Goal: Information Seeking & Learning: Learn about a topic

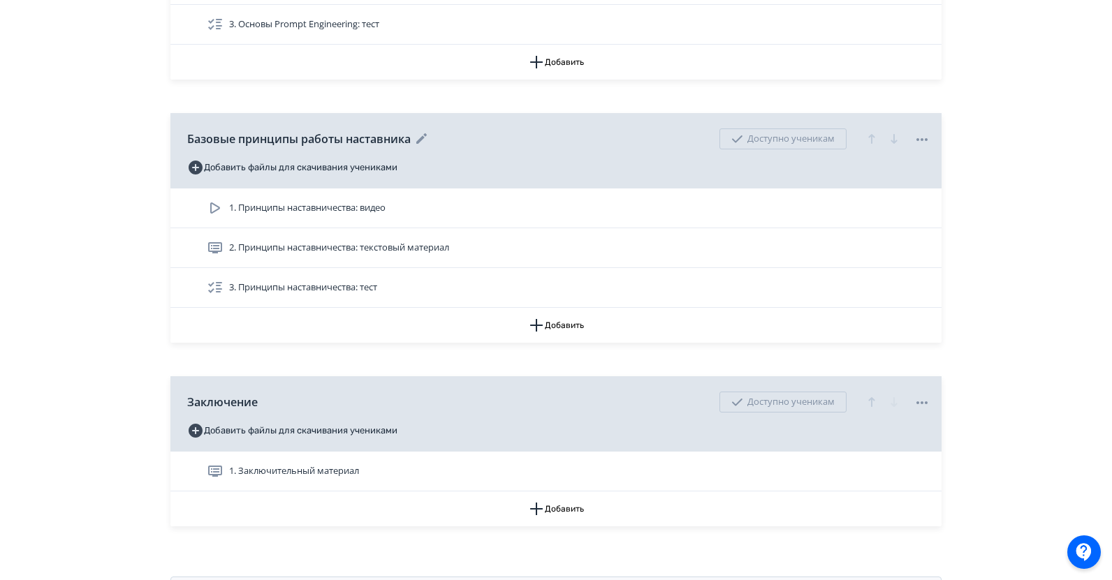
scroll to position [1746, 0]
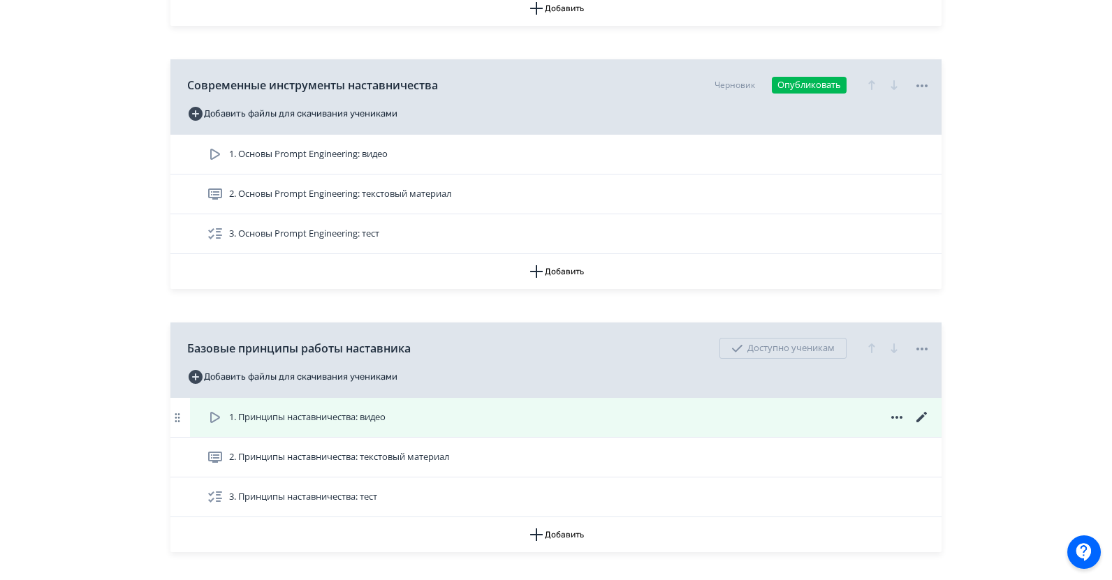
click at [478, 409] on div "1. Принципы наставничества: видео" at bounding box center [568, 417] width 723 height 17
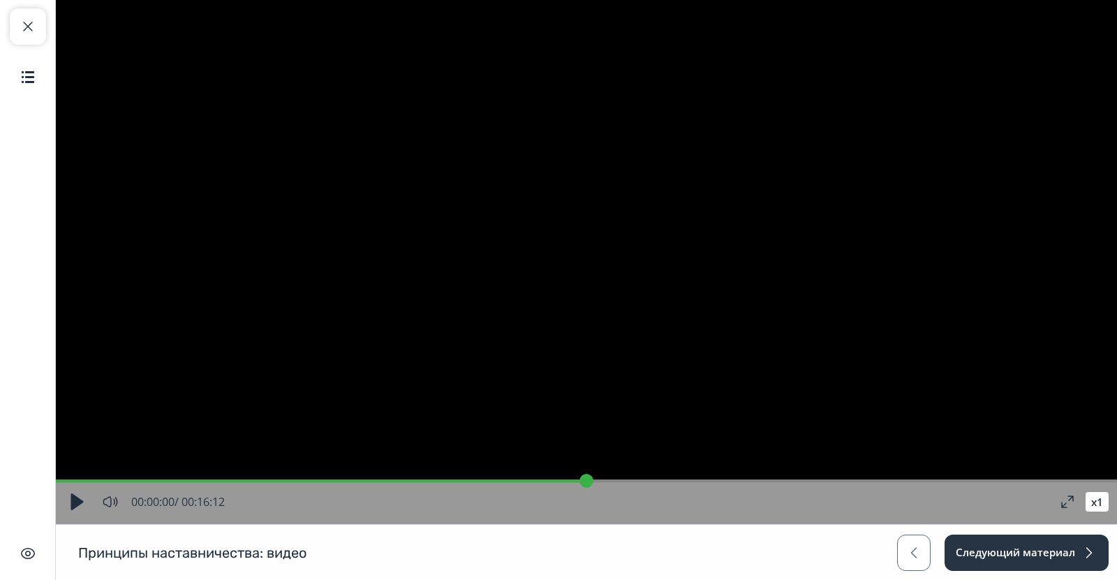
click at [466, 418] on video "Video Player" at bounding box center [586, 262] width 1061 height 524
click at [105, 477] on input "range" at bounding box center [586, 481] width 1061 height 14
click at [73, 496] on button "button" at bounding box center [76, 501] width 25 height 25
type input "*"
click at [1022, 554] on button "Следующий материал" at bounding box center [1025, 553] width 165 height 36
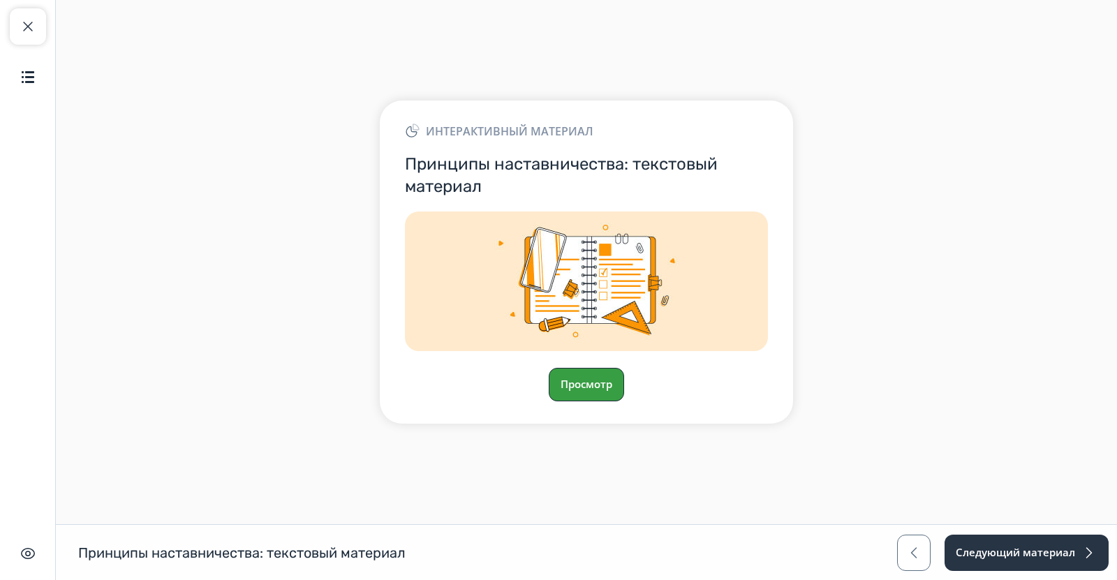
click at [594, 393] on button "Просмотр" at bounding box center [586, 385] width 75 height 34
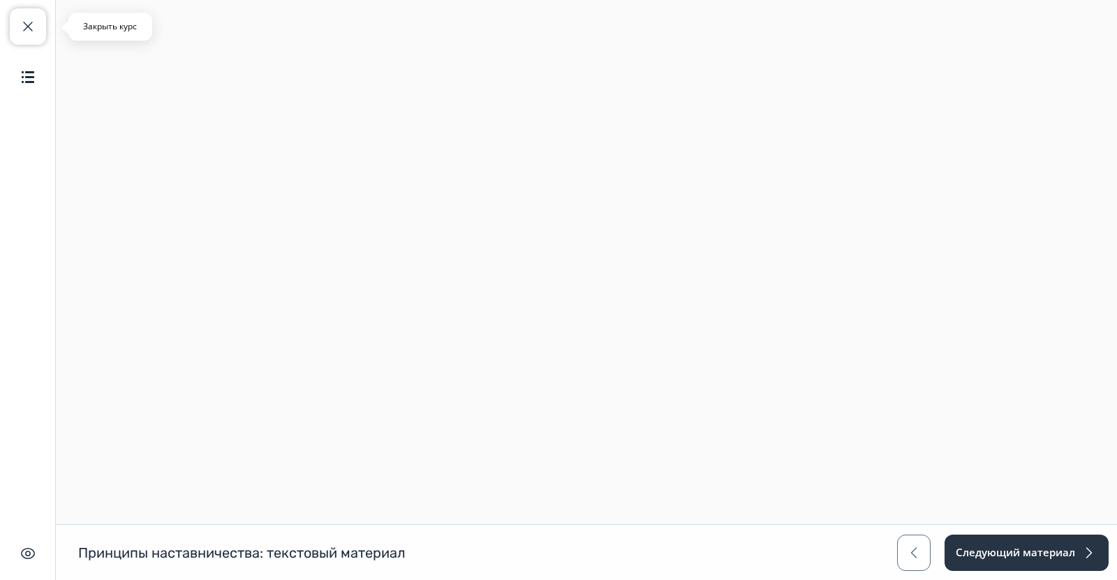
click at [22, 26] on span "button" at bounding box center [28, 26] width 17 height 17
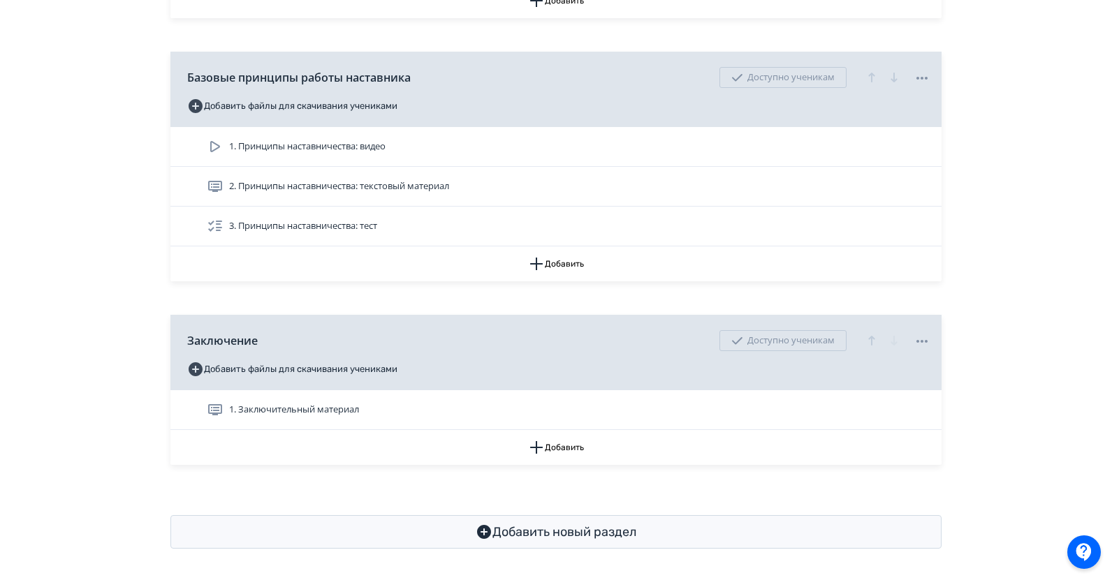
scroll to position [2019, 0]
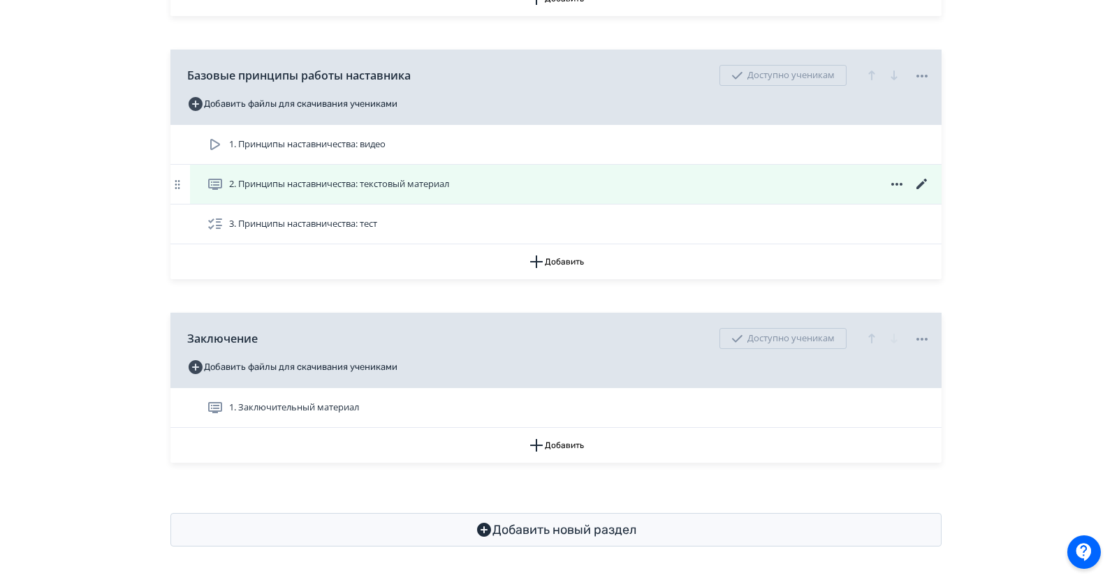
click at [382, 182] on span "2. Принципы наставничества: текстовый материал" at bounding box center [339, 184] width 220 height 14
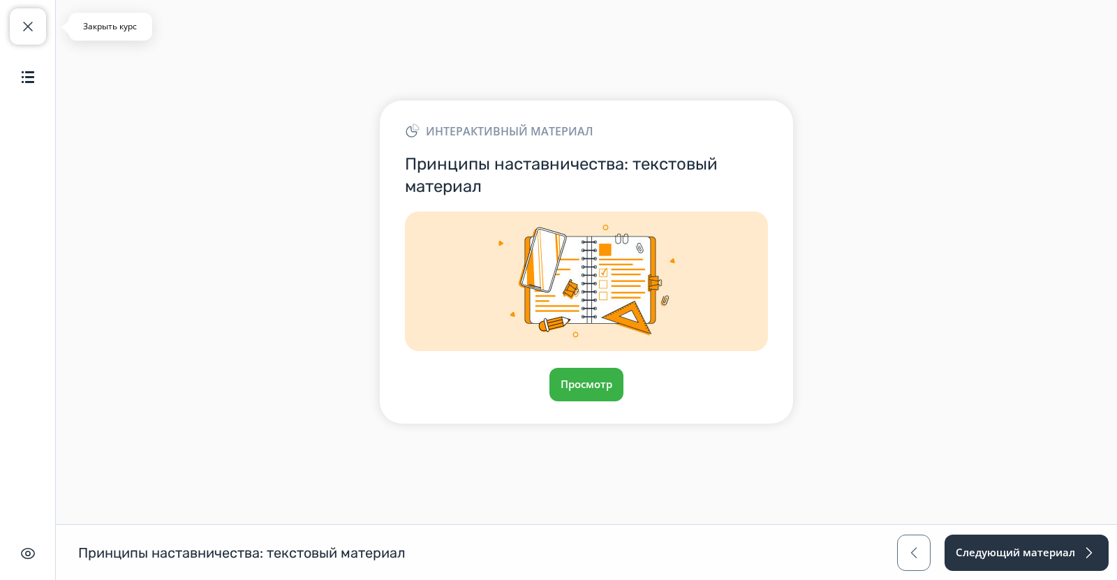
click at [23, 22] on span "button" at bounding box center [28, 26] width 17 height 17
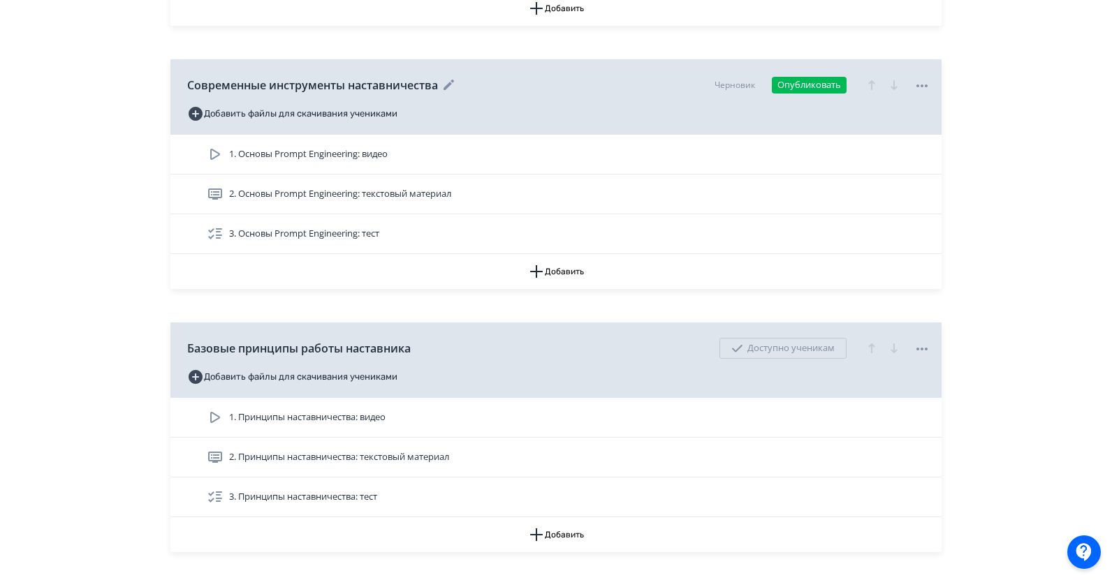
scroll to position [2019, 0]
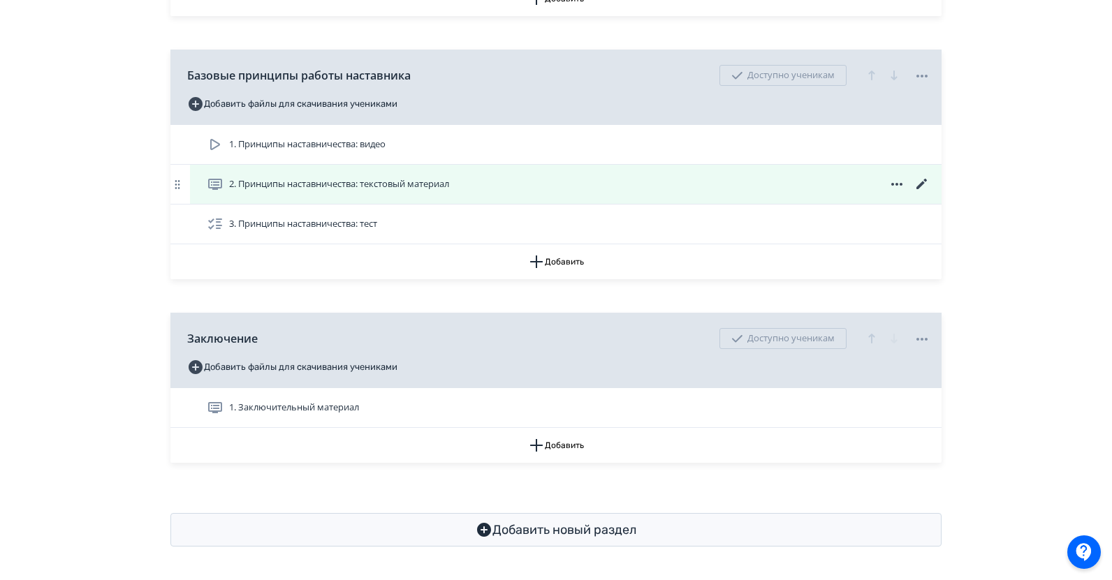
click at [921, 181] on icon at bounding box center [921, 184] width 17 height 17
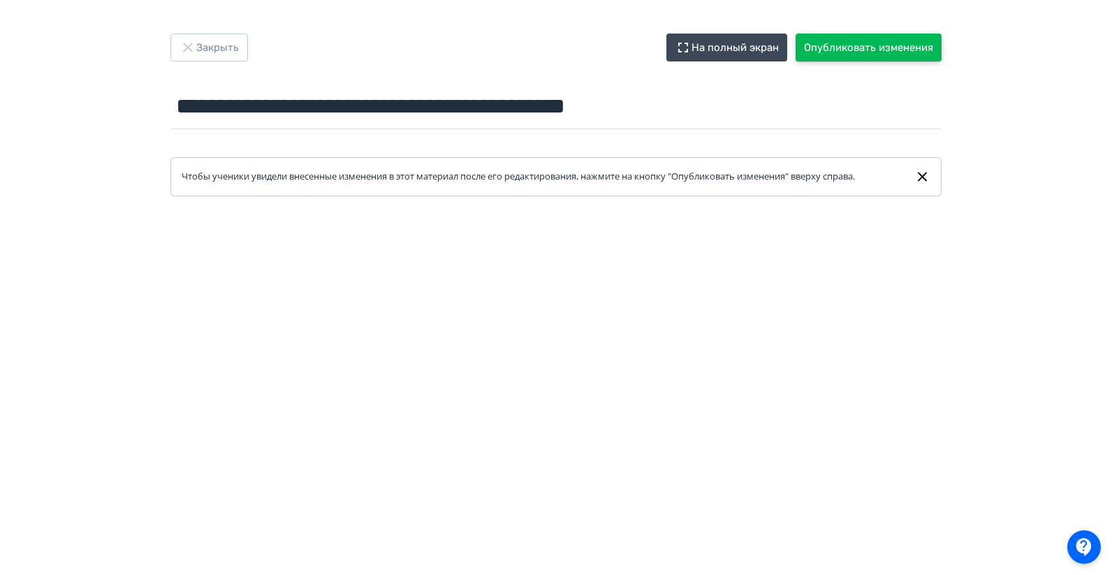
click at [891, 38] on button "Опубликовать изменения" at bounding box center [868, 48] width 146 height 28
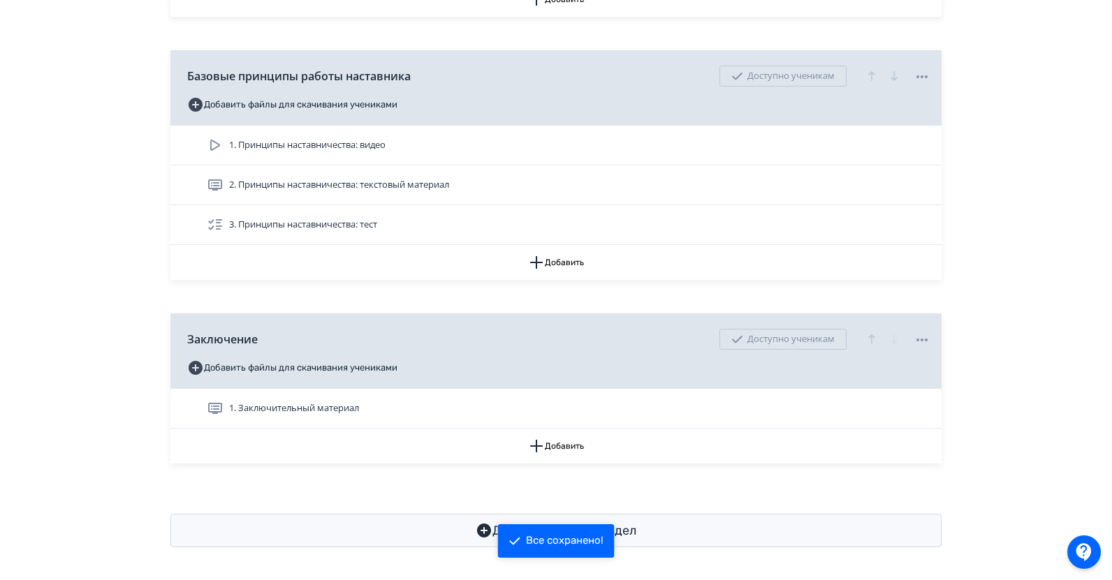
scroll to position [2019, 0]
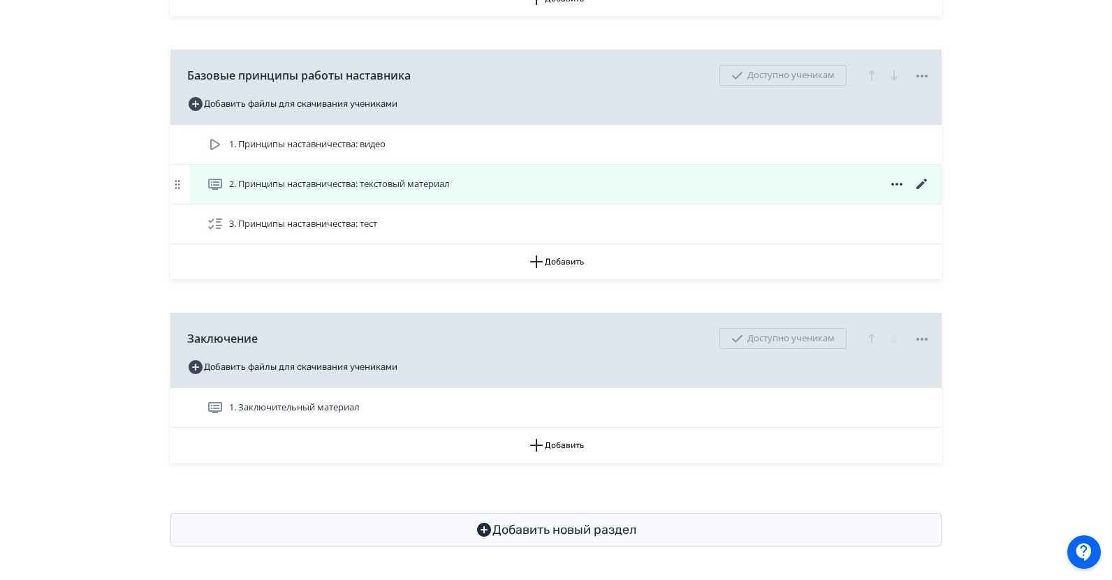
click at [323, 186] on span "2. Принципы наставничества: текстовый материал" at bounding box center [339, 184] width 220 height 14
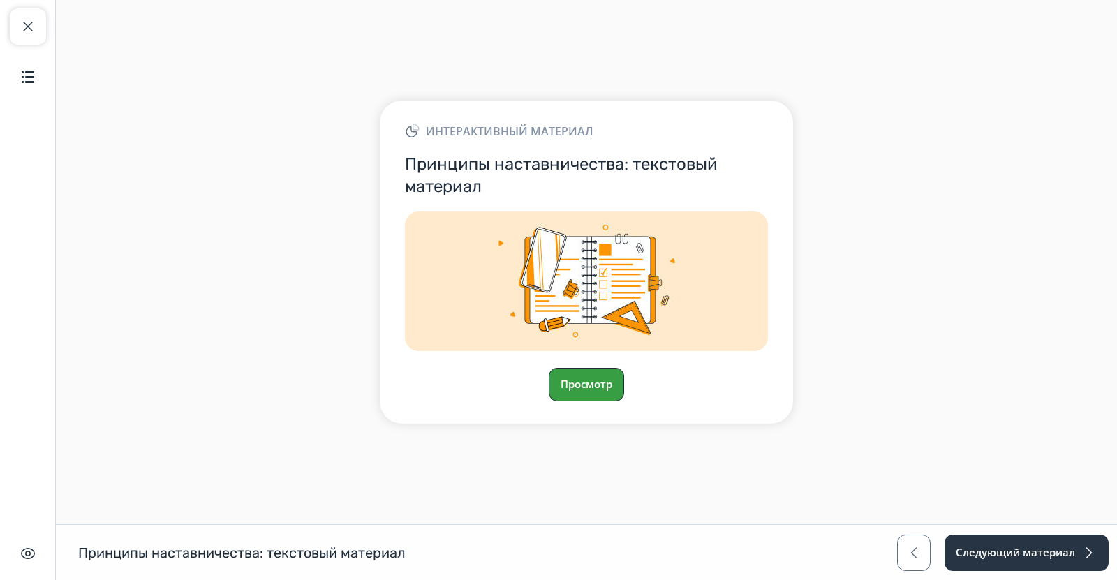
click at [594, 388] on button "Просмотр" at bounding box center [586, 385] width 75 height 34
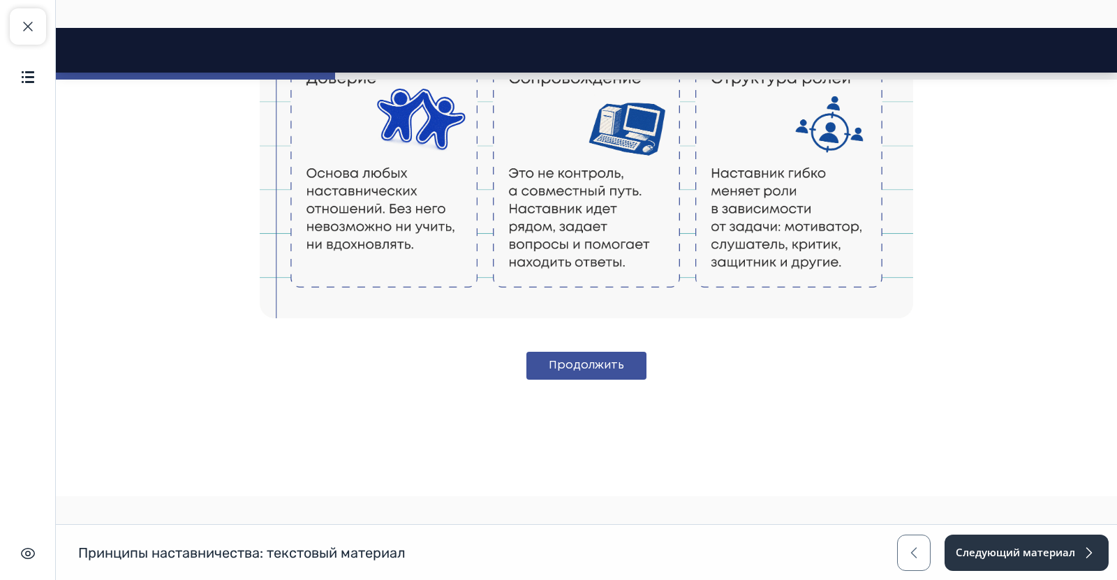
scroll to position [617, 0]
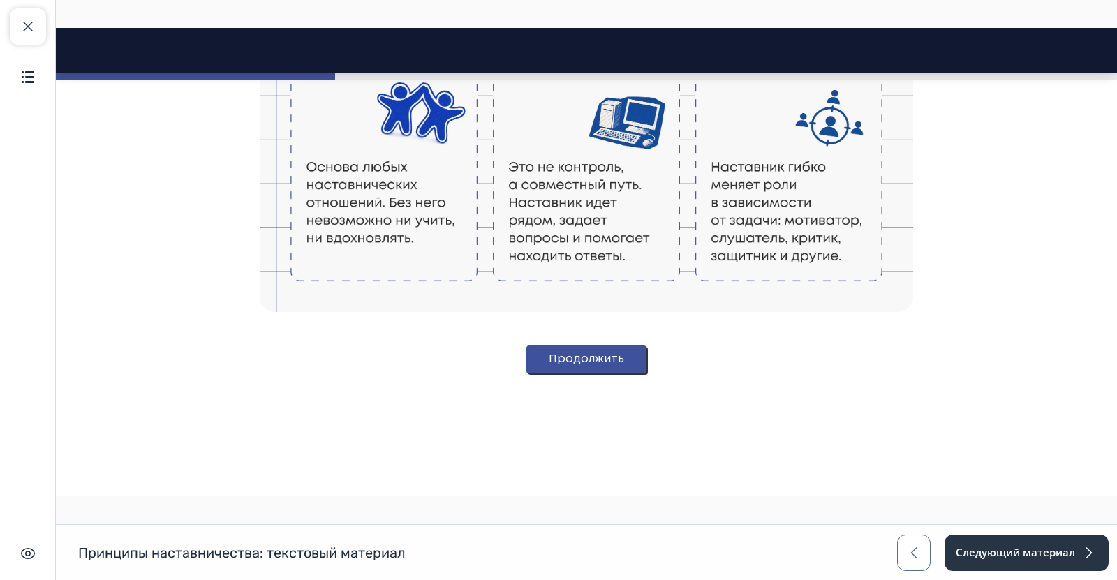
click at [571, 351] on button "Продолжить" at bounding box center [587, 360] width 120 height 28
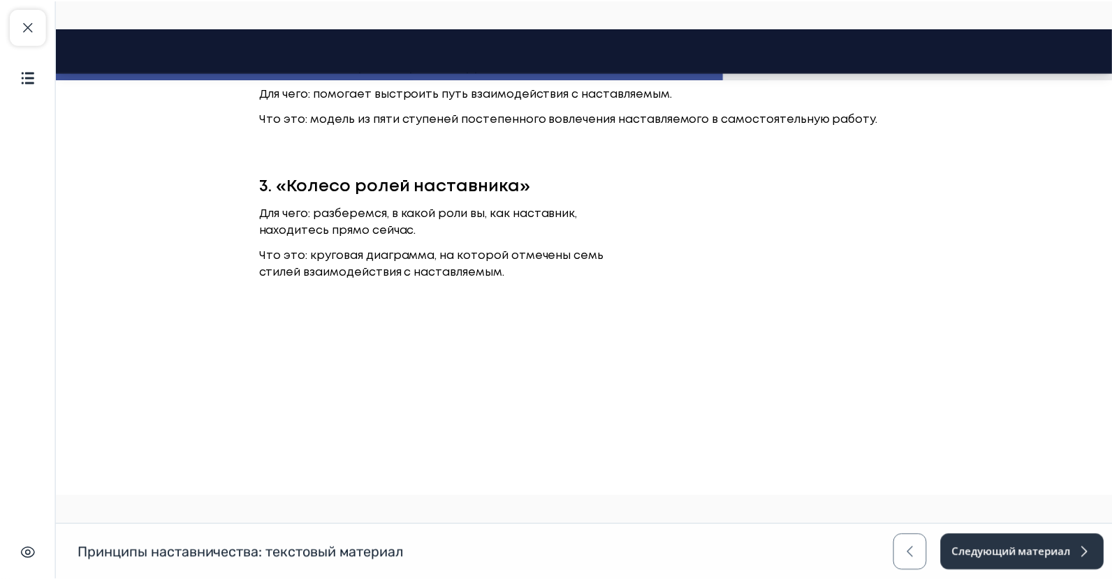
scroll to position [2120, 0]
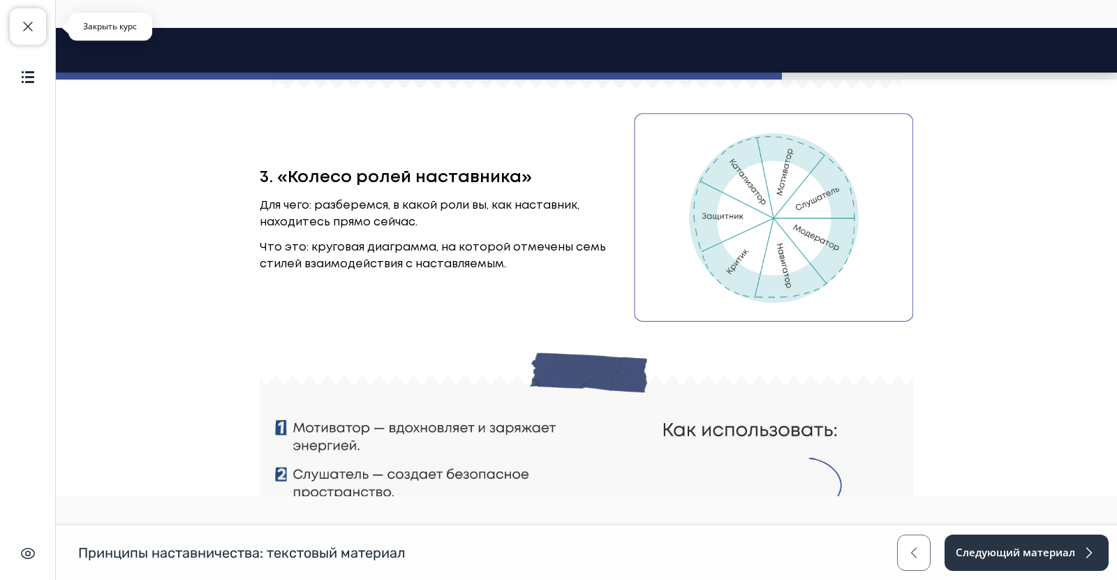
click at [20, 27] on span "button" at bounding box center [28, 26] width 17 height 17
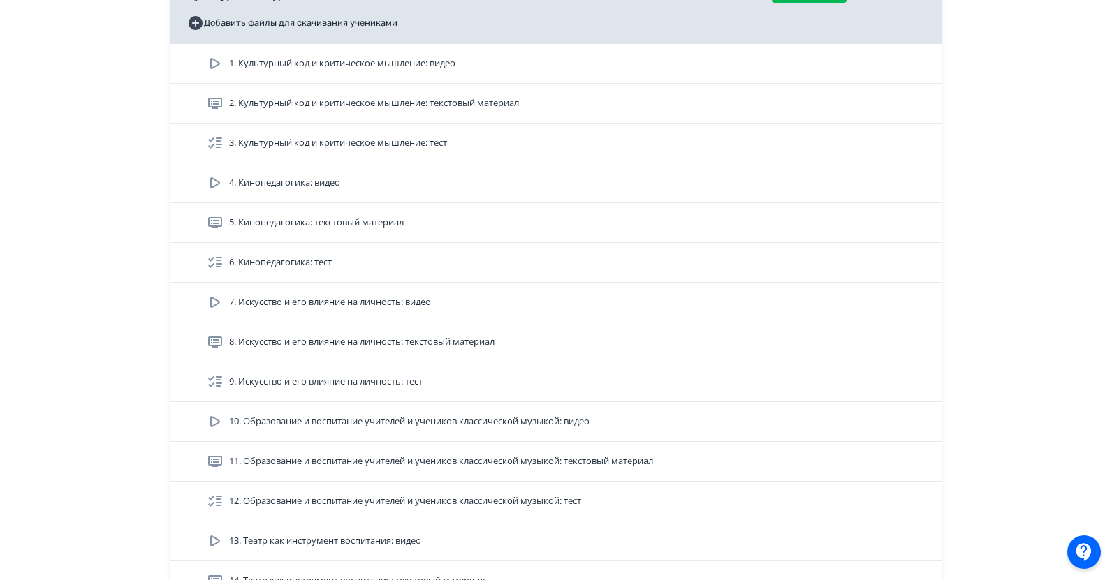
scroll to position [838, 0]
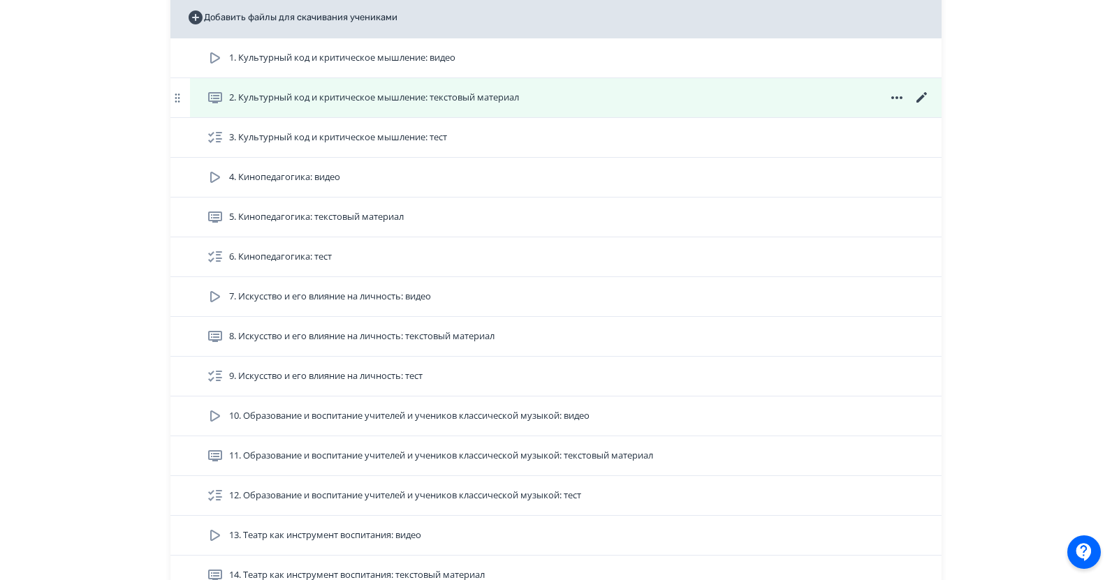
click at [920, 94] on icon at bounding box center [921, 97] width 17 height 17
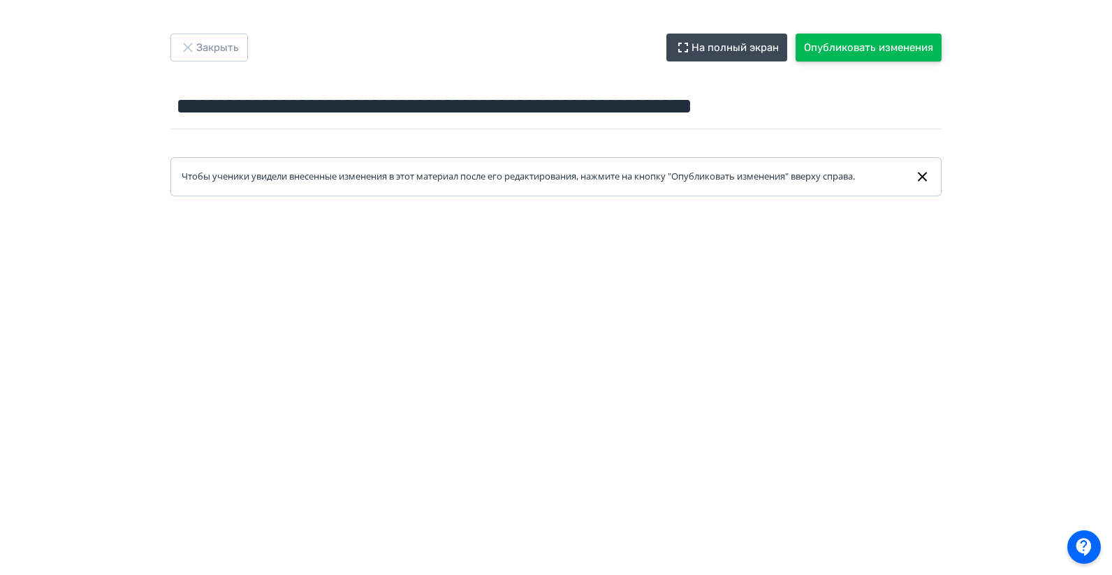
click at [869, 45] on button "Опубликовать изменения" at bounding box center [868, 48] width 146 height 28
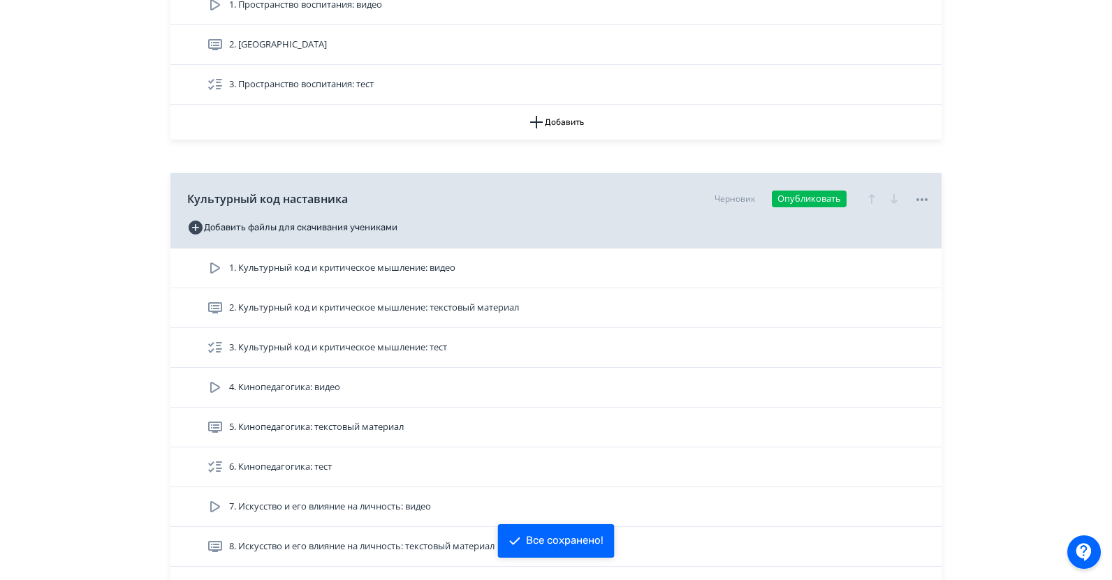
scroll to position [628, 0]
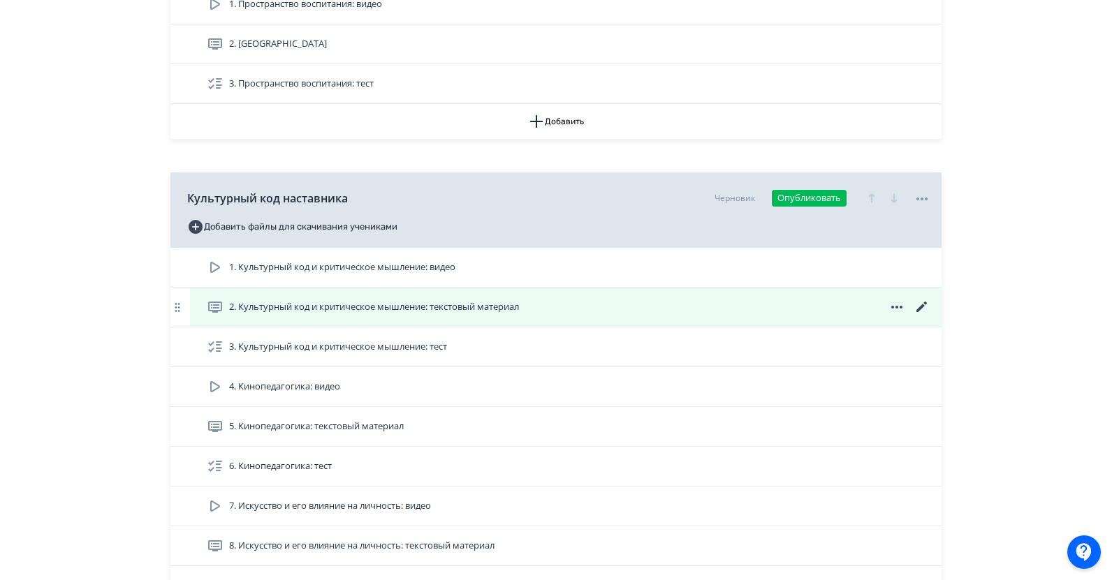
click at [519, 308] on span "2. Культурный код и критическое мышление: текстовый материал" at bounding box center [374, 307] width 290 height 14
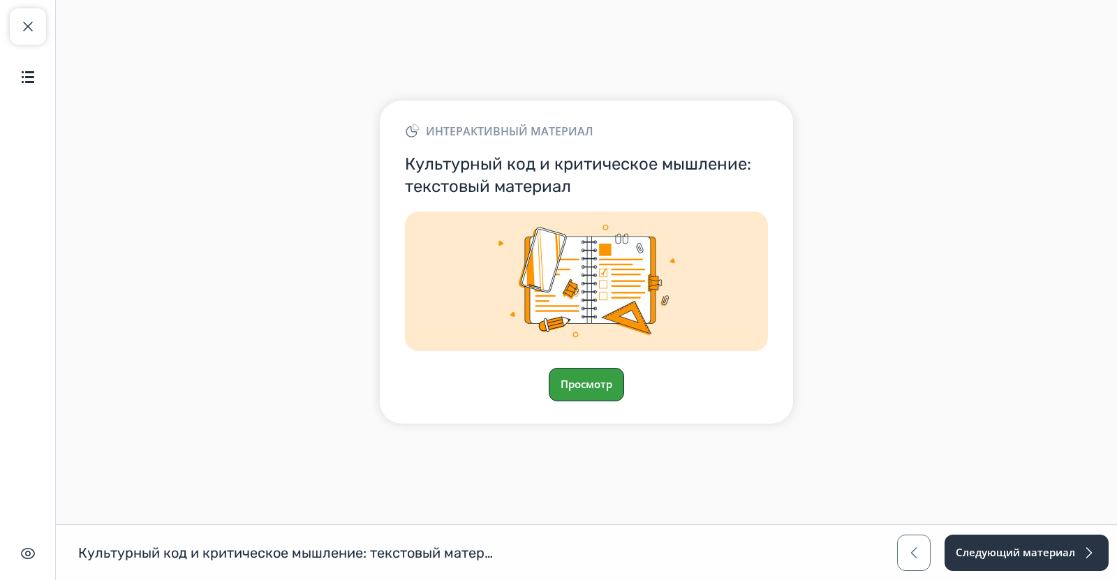
click at [575, 392] on button "Просмотр" at bounding box center [586, 385] width 75 height 34
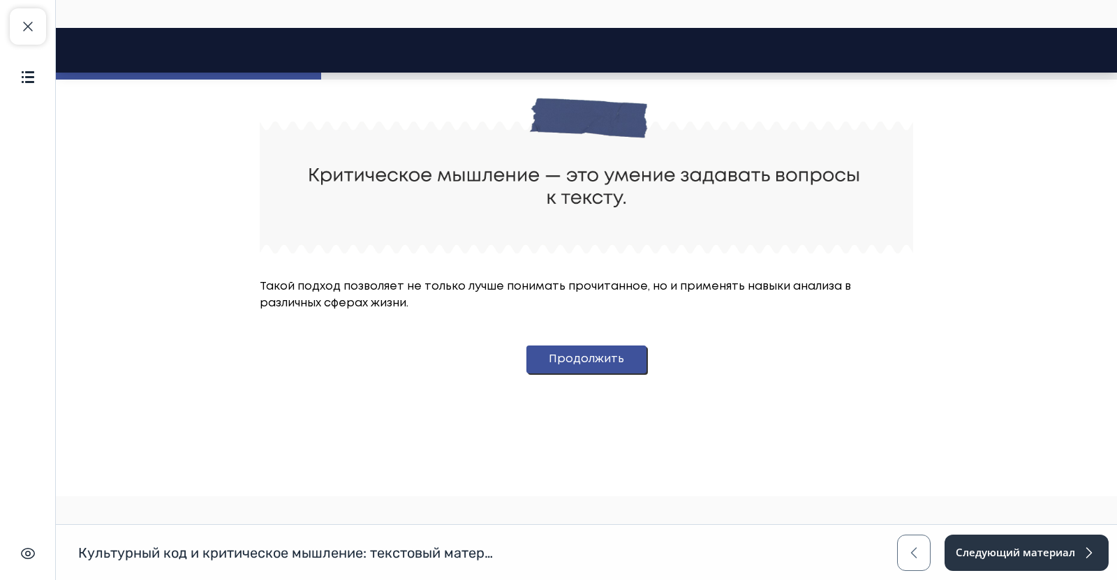
click at [574, 371] on button "Продолжить" at bounding box center [587, 360] width 120 height 28
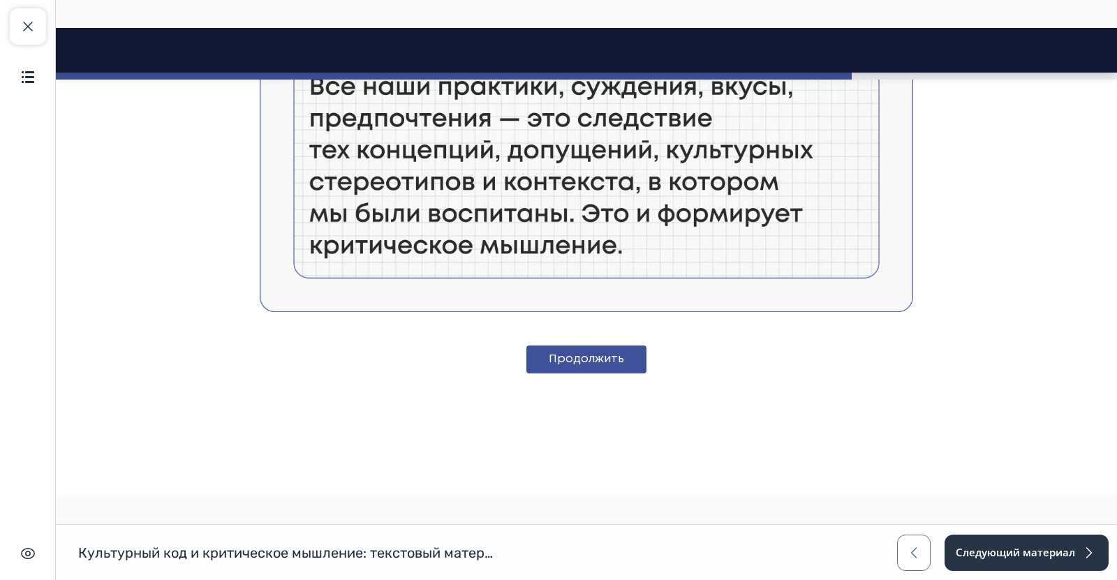
click at [574, 371] on button "Продолжить" at bounding box center [587, 360] width 120 height 28
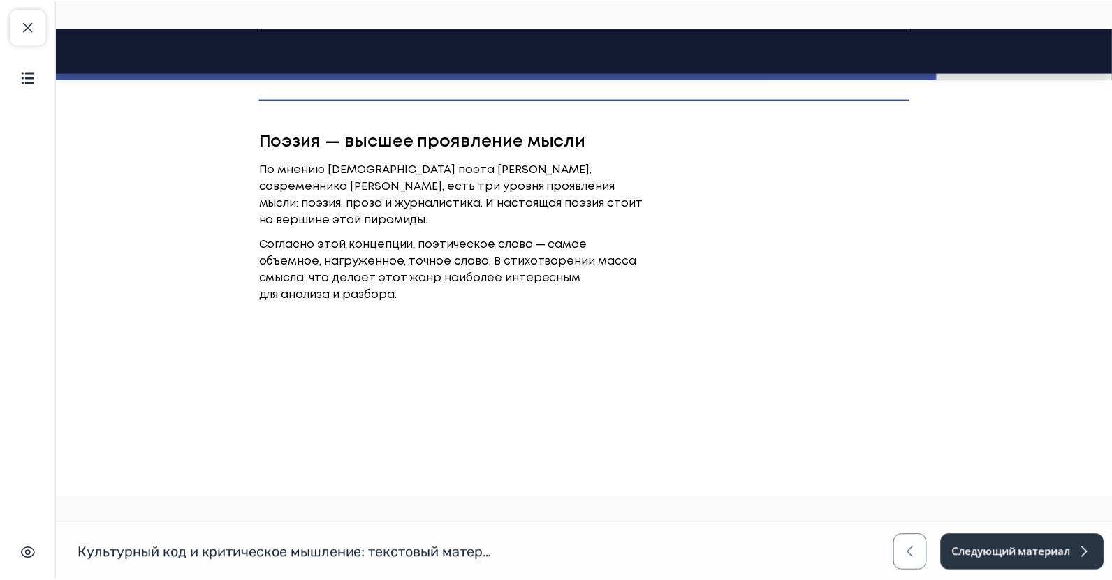
scroll to position [2385, 0]
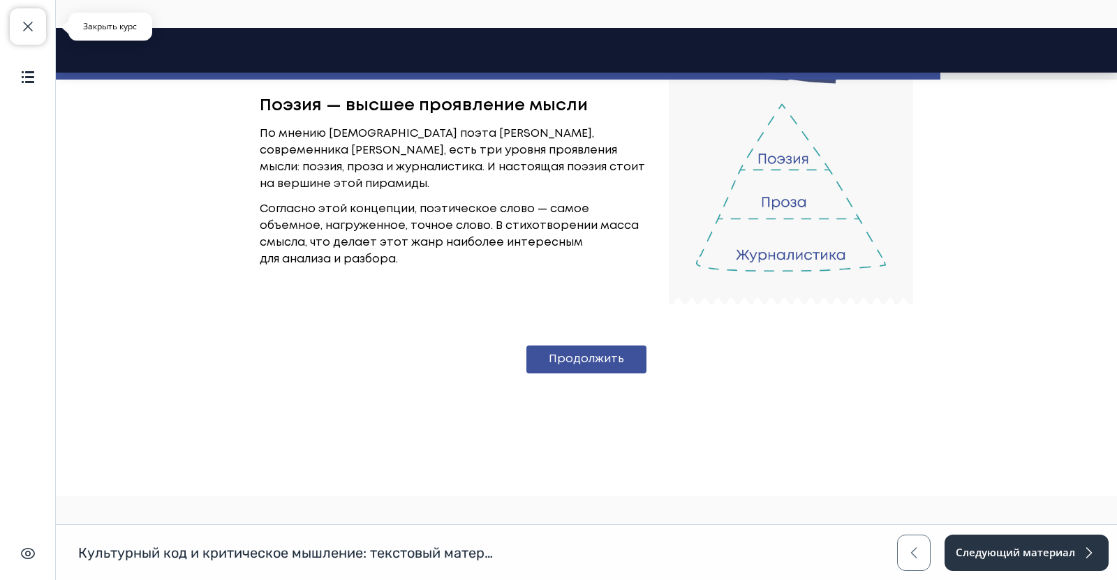
click at [42, 34] on button "Закрыть курс" at bounding box center [28, 26] width 36 height 36
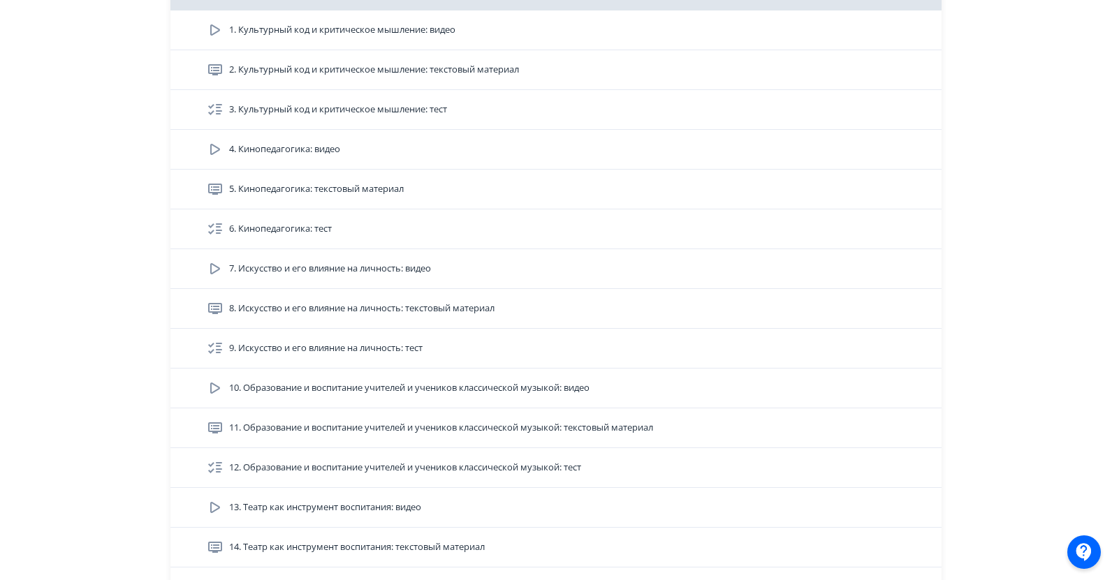
scroll to position [692, 0]
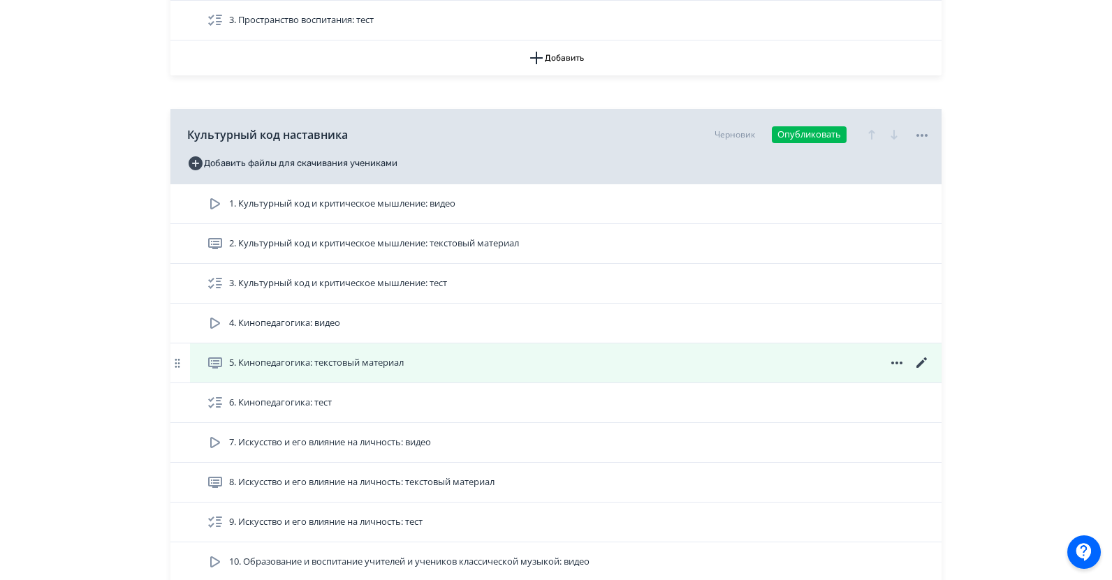
click at [920, 362] on icon at bounding box center [921, 363] width 17 height 17
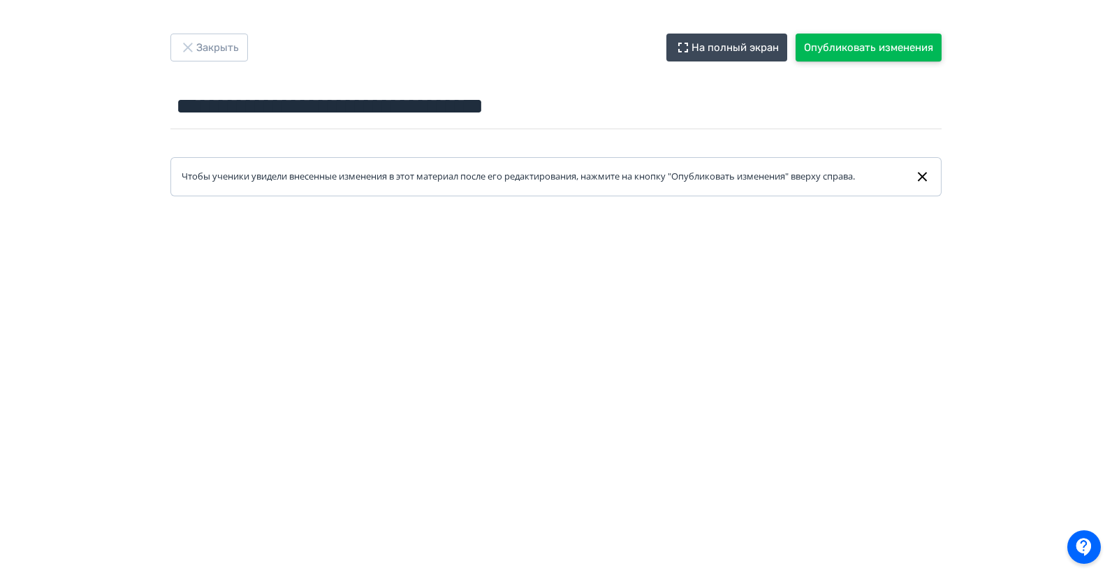
click at [828, 45] on button "Опубликовать изменения" at bounding box center [868, 48] width 146 height 28
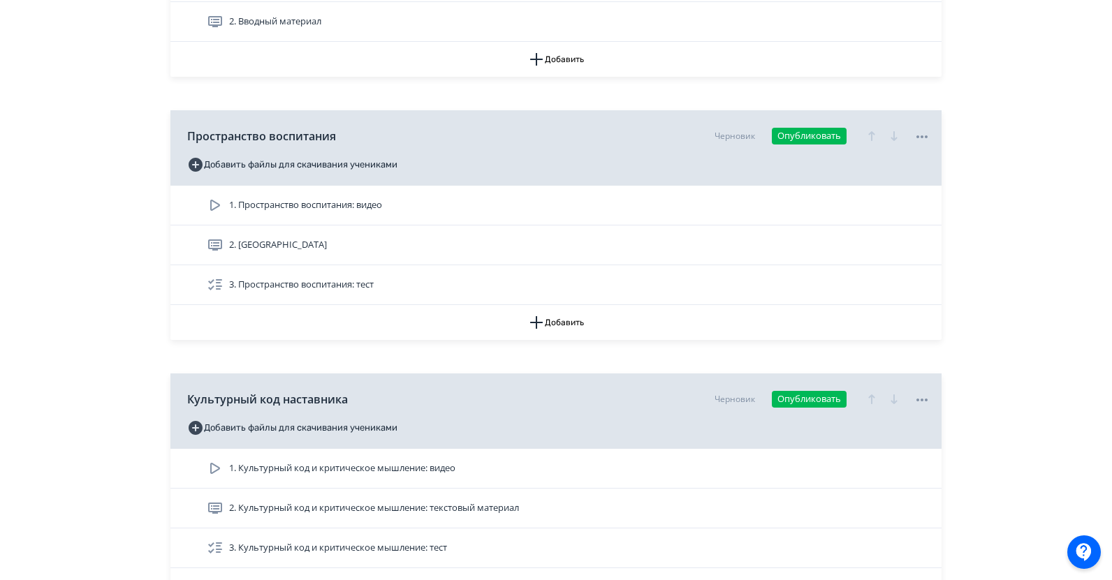
scroll to position [628, 0]
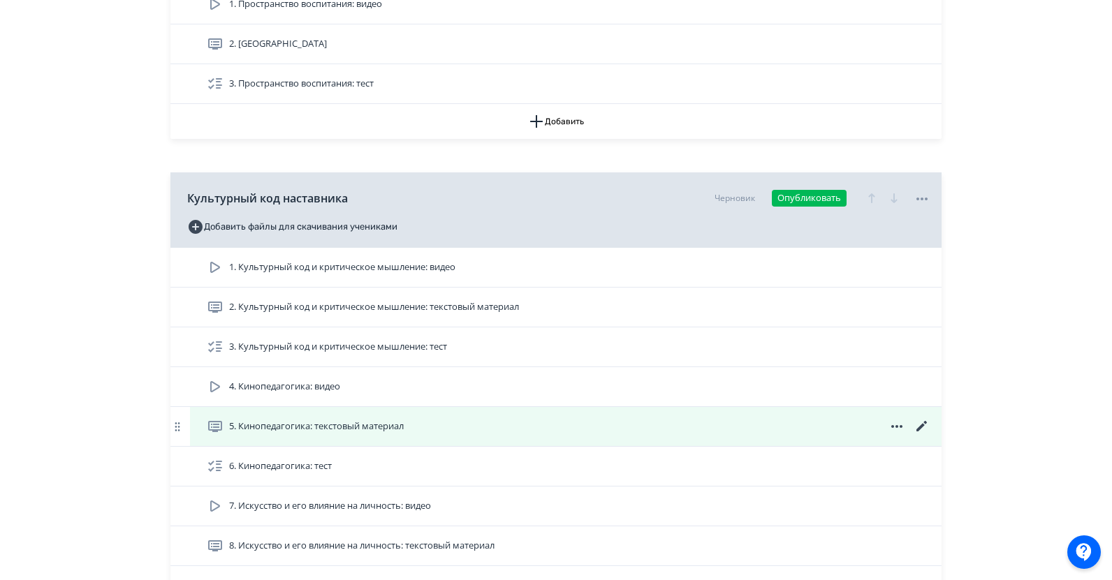
click at [324, 427] on span "5. Кинопедагогика: текстовый материал" at bounding box center [316, 427] width 175 height 14
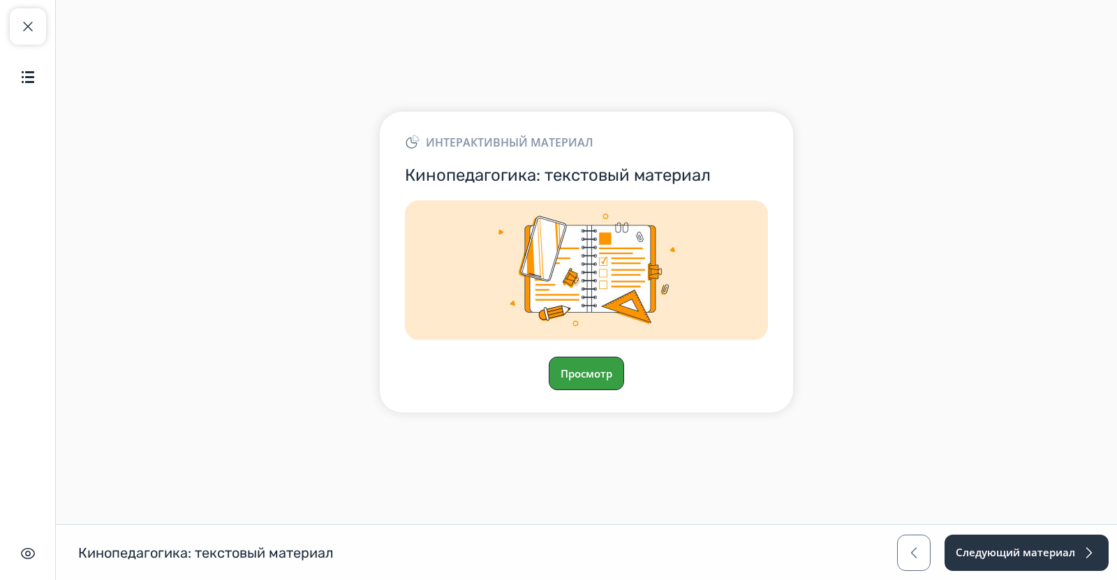
click at [595, 371] on button "Просмотр" at bounding box center [586, 374] width 75 height 34
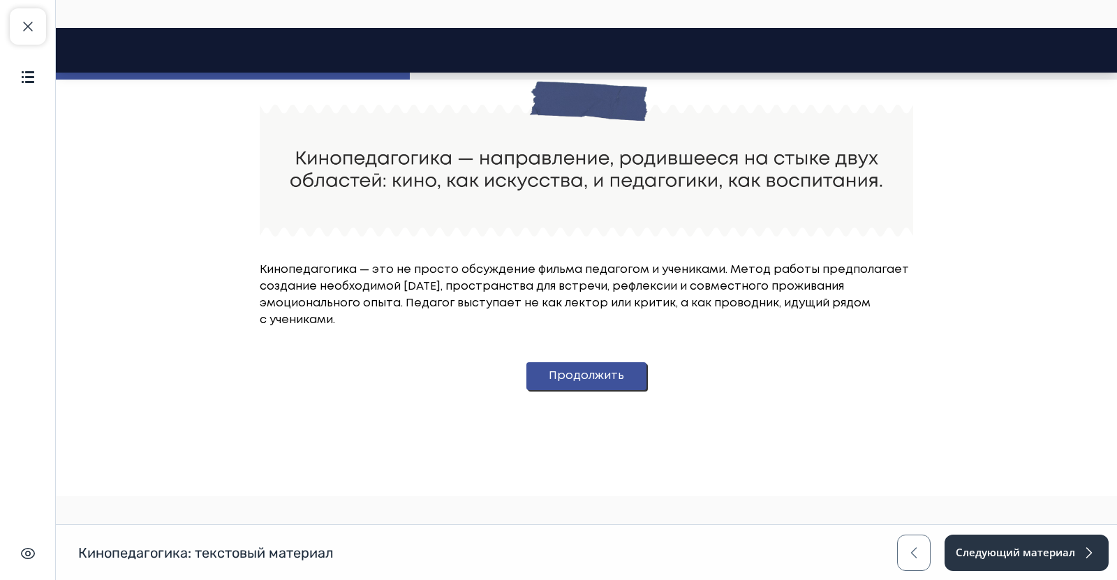
drag, startPoint x: 651, startPoint y: 399, endPoint x: 595, endPoint y: 371, distance: 62.5
click at [595, 371] on button "Продолжить" at bounding box center [587, 376] width 120 height 28
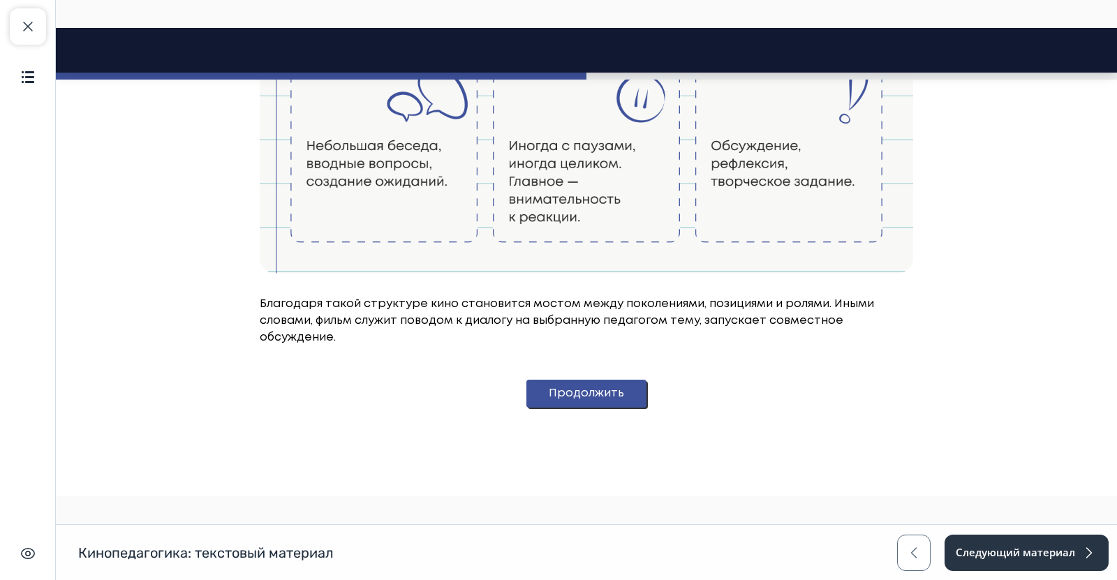
click at [603, 380] on button "Продолжить" at bounding box center [587, 394] width 120 height 28
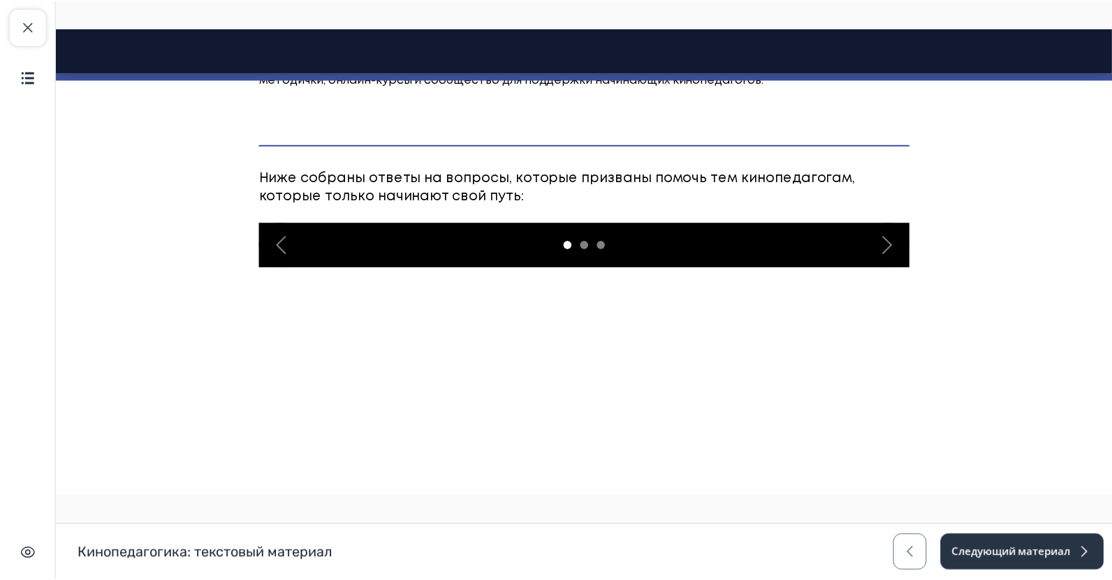
scroll to position [1806, 0]
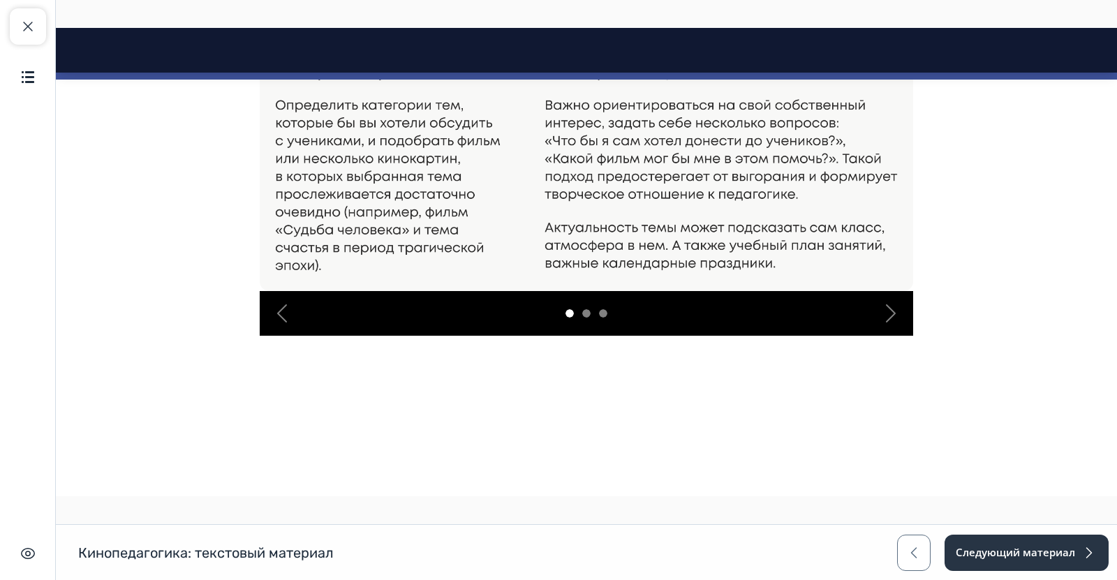
click at [802, 167] on img at bounding box center [587, 149] width 654 height 286
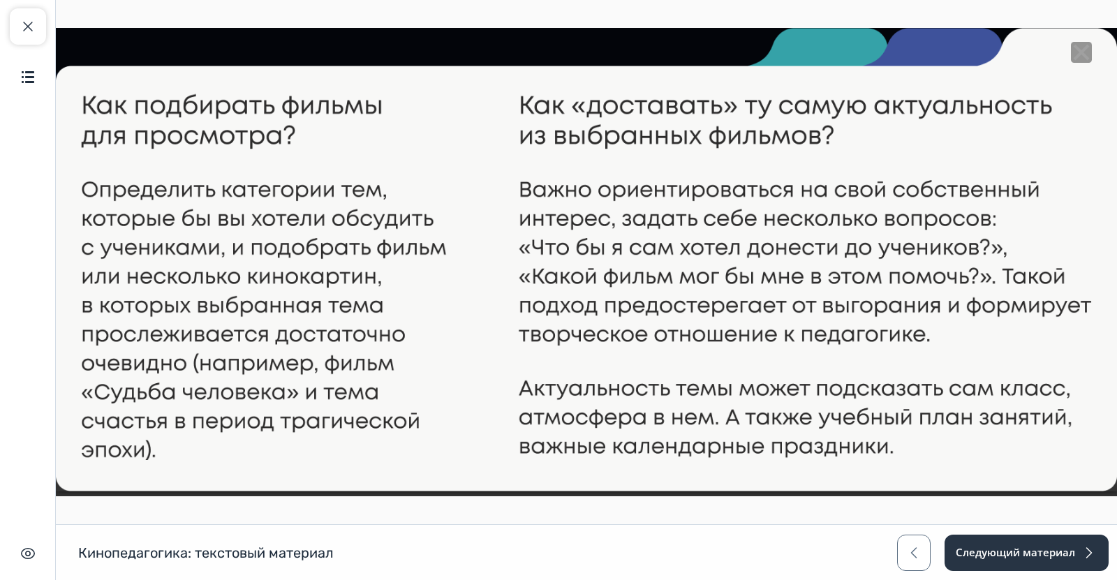
click at [876, 411] on img at bounding box center [586, 260] width 1061 height 464
click at [1075, 46] on line "Close" at bounding box center [1082, 52] width 14 height 14
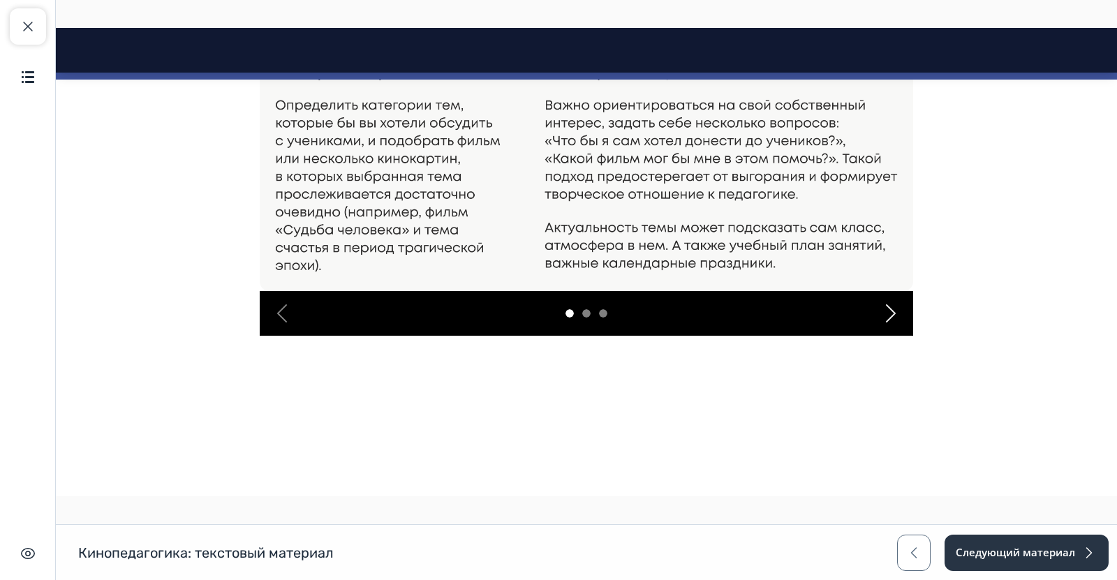
click at [880, 325] on span "button" at bounding box center [891, 313] width 22 height 22
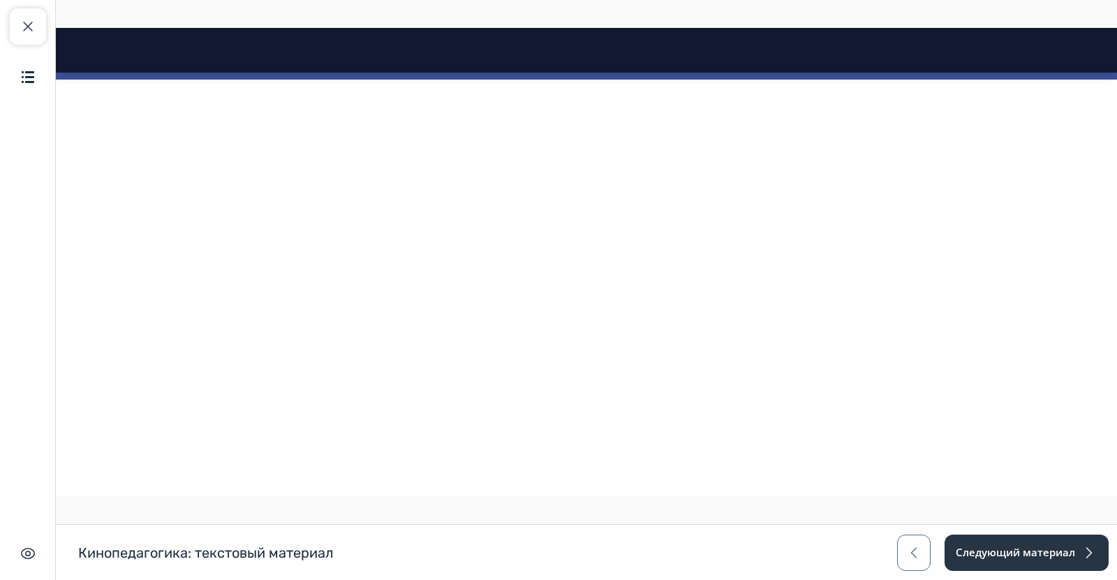
click at [880, 39] on span "button" at bounding box center [891, 28] width 22 height 22
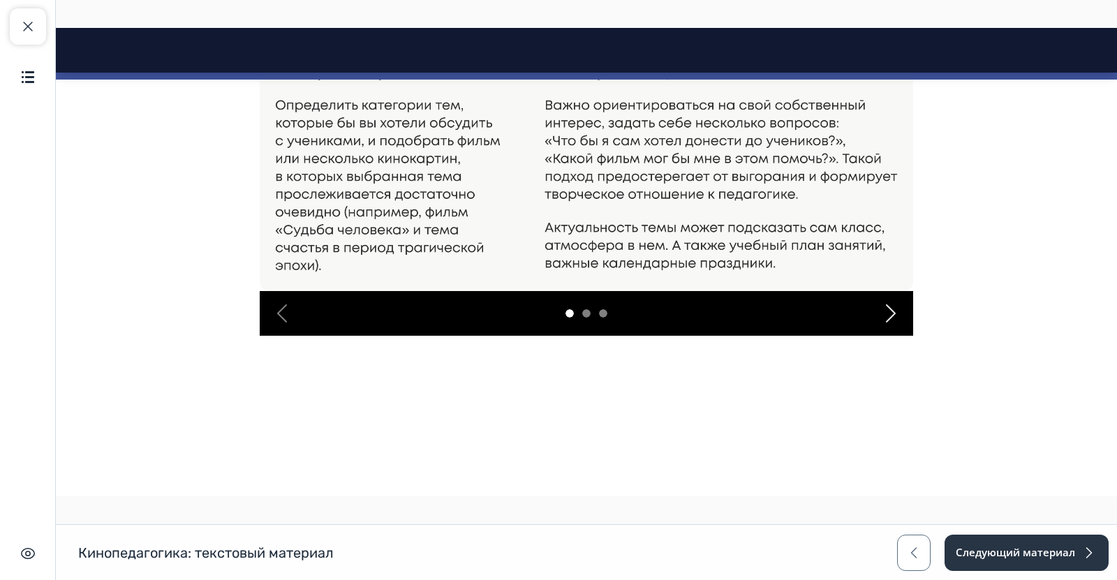
click at [880, 325] on span "button" at bounding box center [891, 313] width 22 height 22
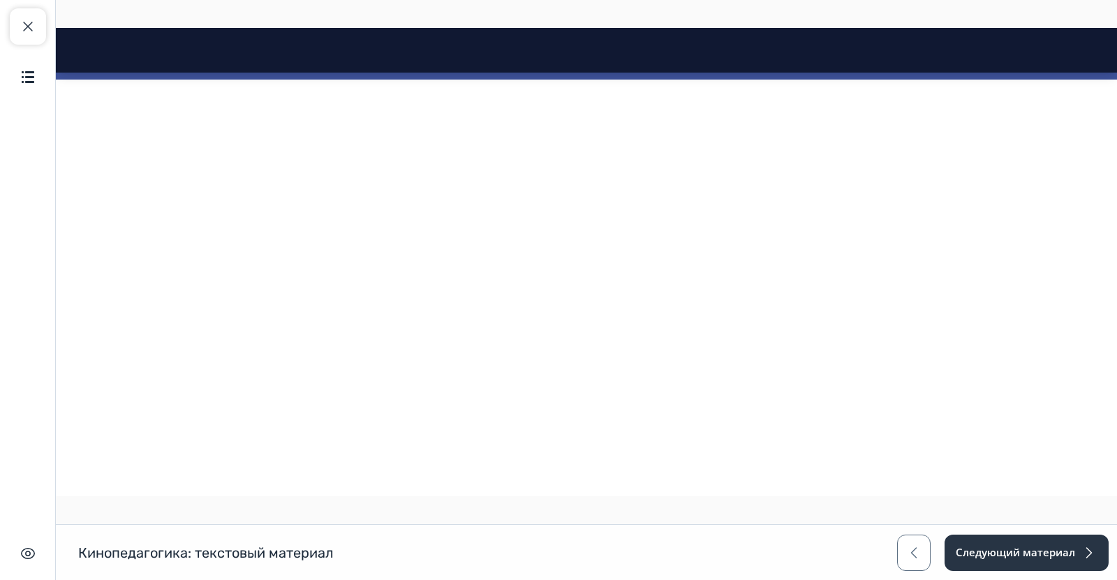
click at [880, 39] on span "button" at bounding box center [891, 28] width 22 height 22
click at [27, 38] on button "Закрыть курс" at bounding box center [28, 26] width 36 height 36
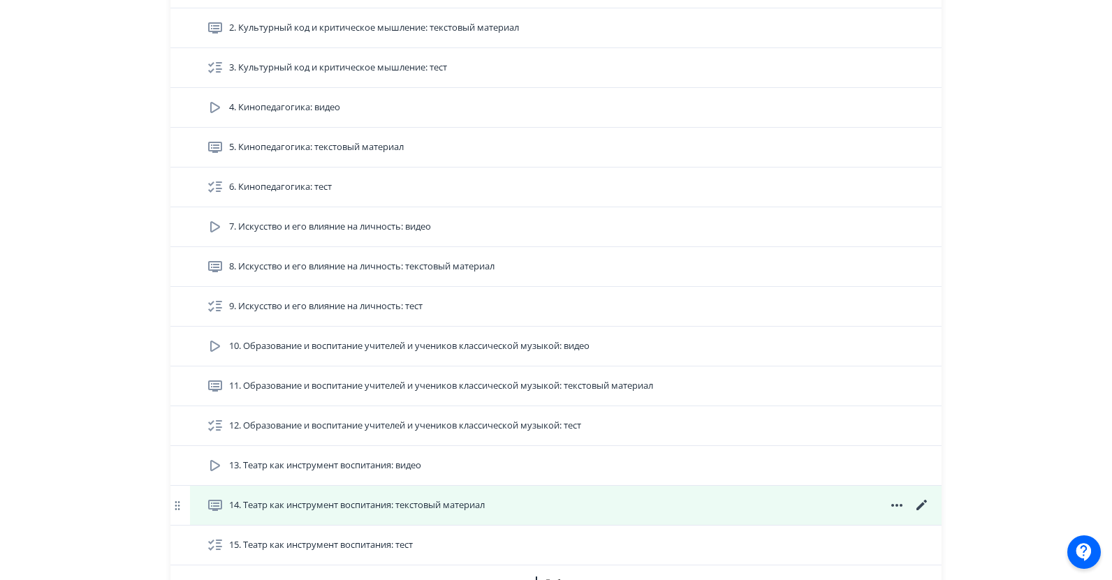
scroll to position [908, 0]
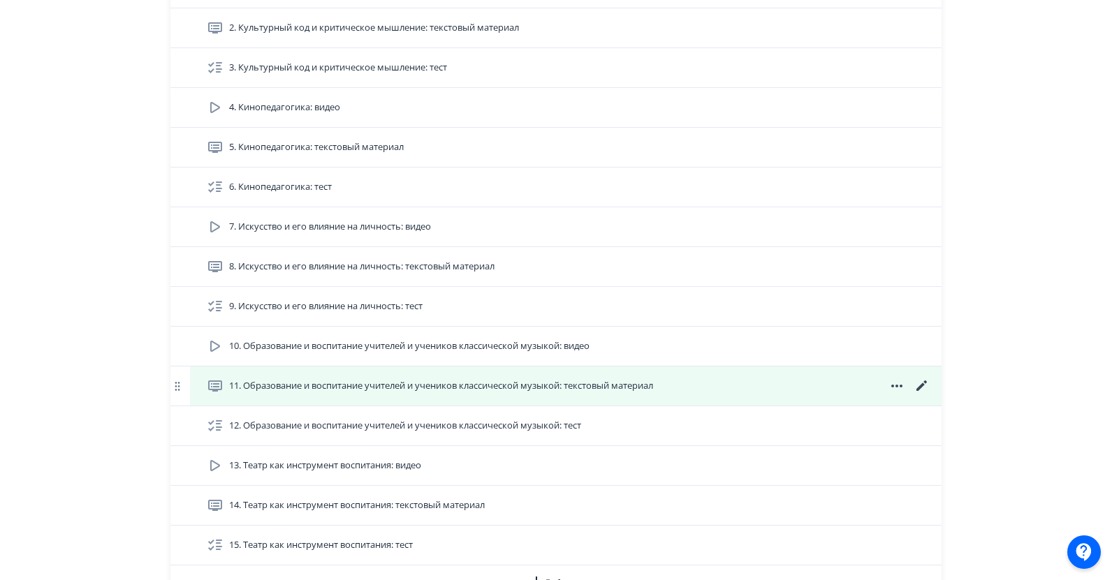
click at [922, 385] on icon at bounding box center [921, 386] width 10 height 10
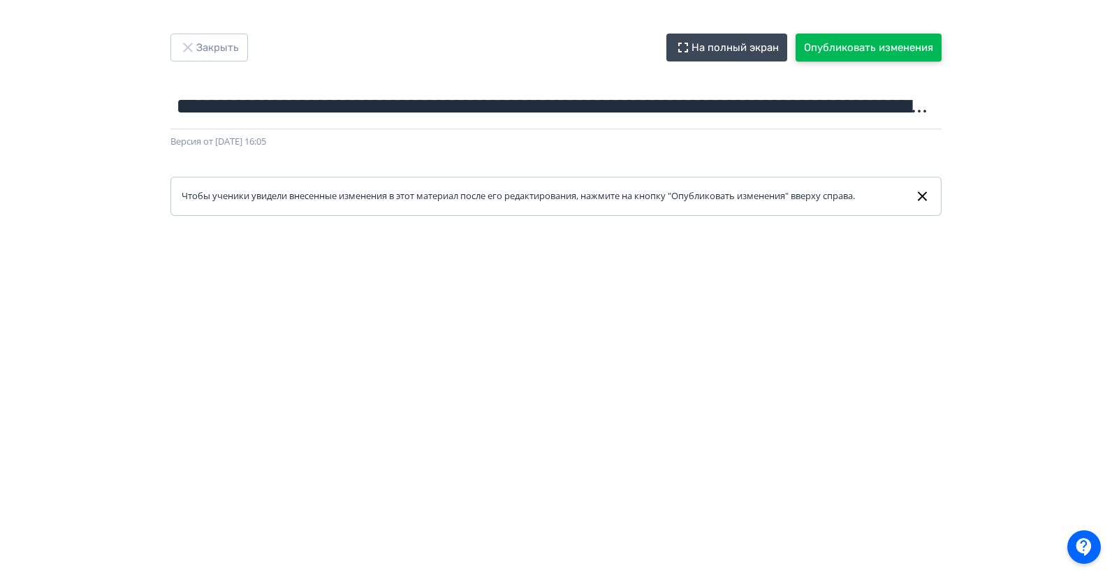
click at [830, 50] on button "Опубликовать изменения" at bounding box center [868, 48] width 146 height 28
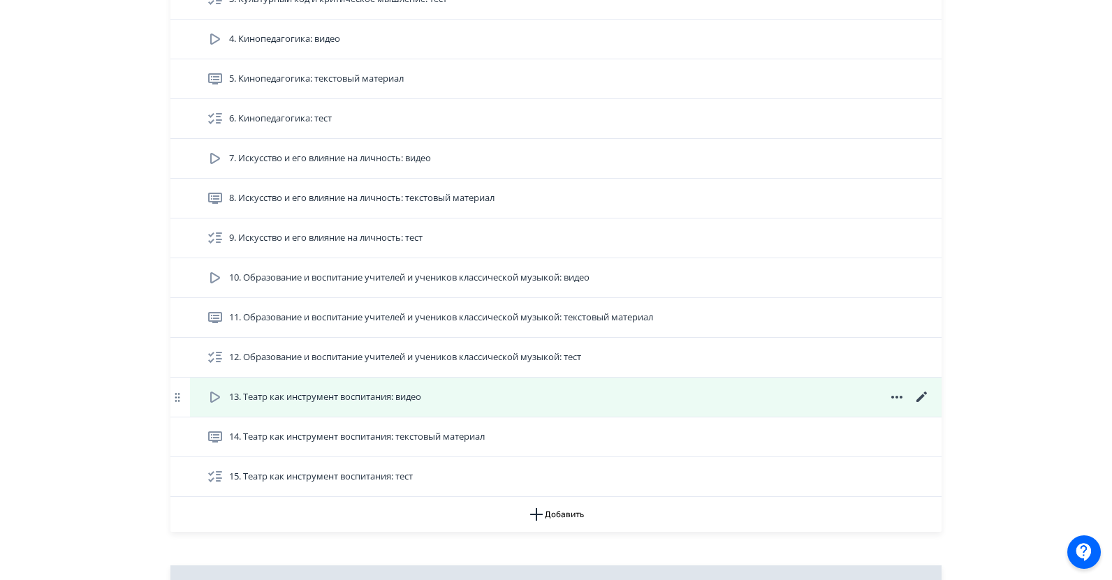
scroll to position [978, 0]
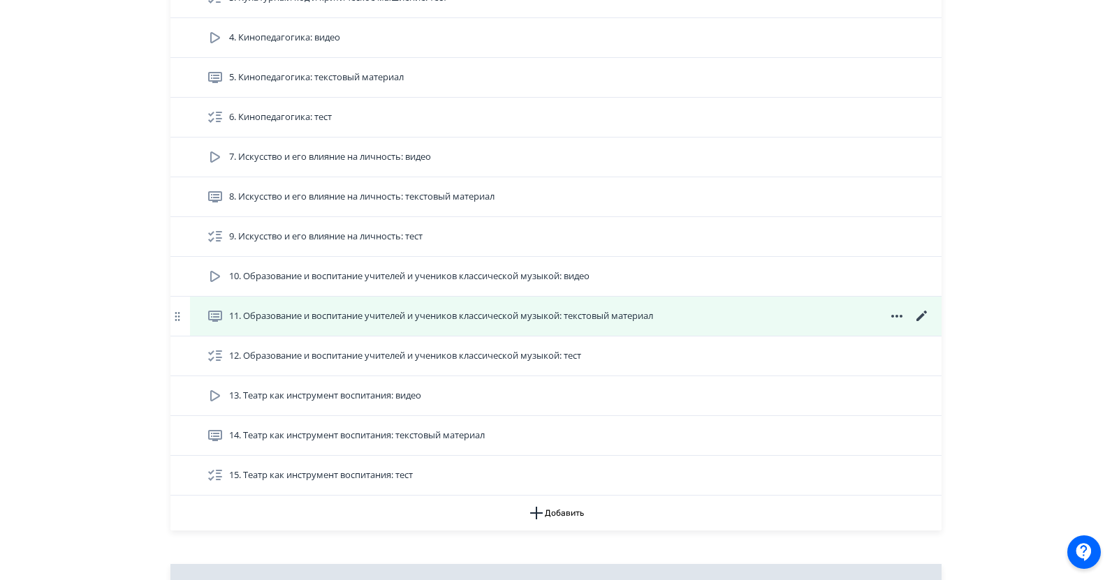
click at [386, 310] on span "11. Образование и воспитание учителей и учеников классической музыкой: текстовы…" at bounding box center [441, 316] width 424 height 14
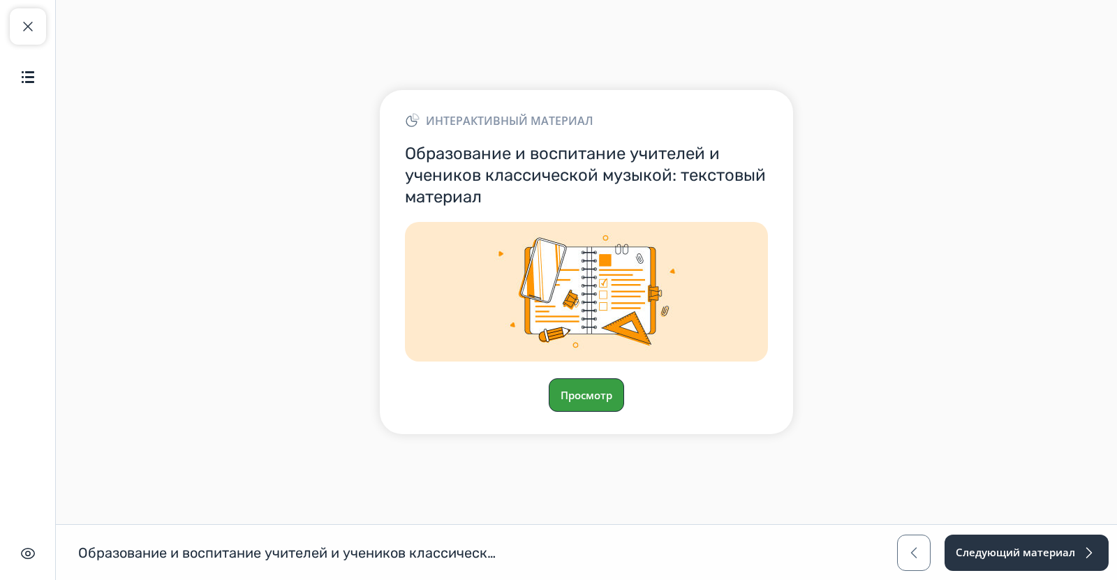
click at [573, 386] on button "Просмотр" at bounding box center [586, 395] width 75 height 34
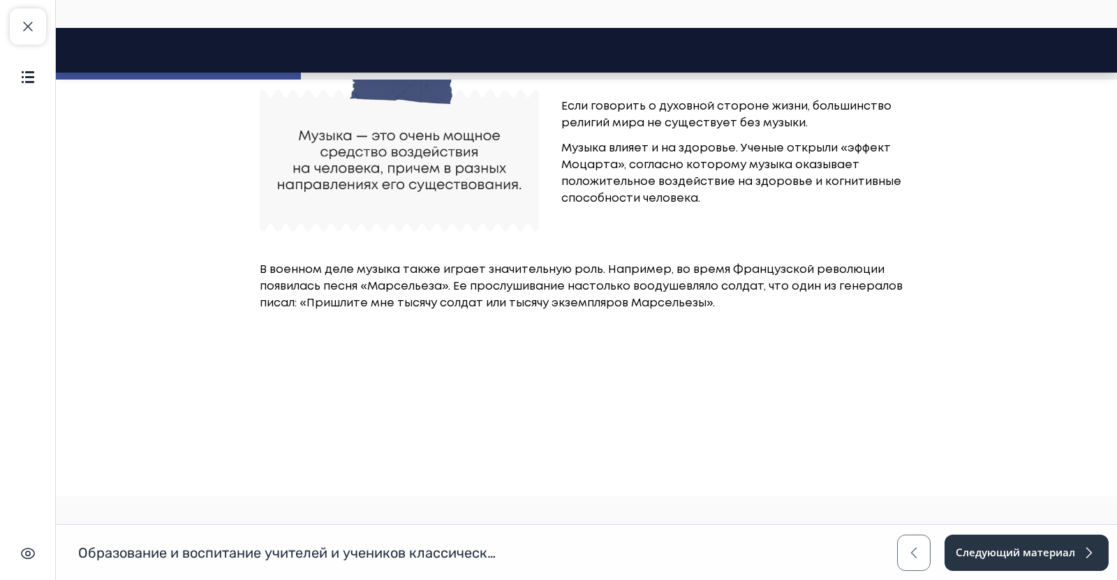
scroll to position [478, 0]
click at [577, 364] on button "Продолжить" at bounding box center [587, 360] width 120 height 28
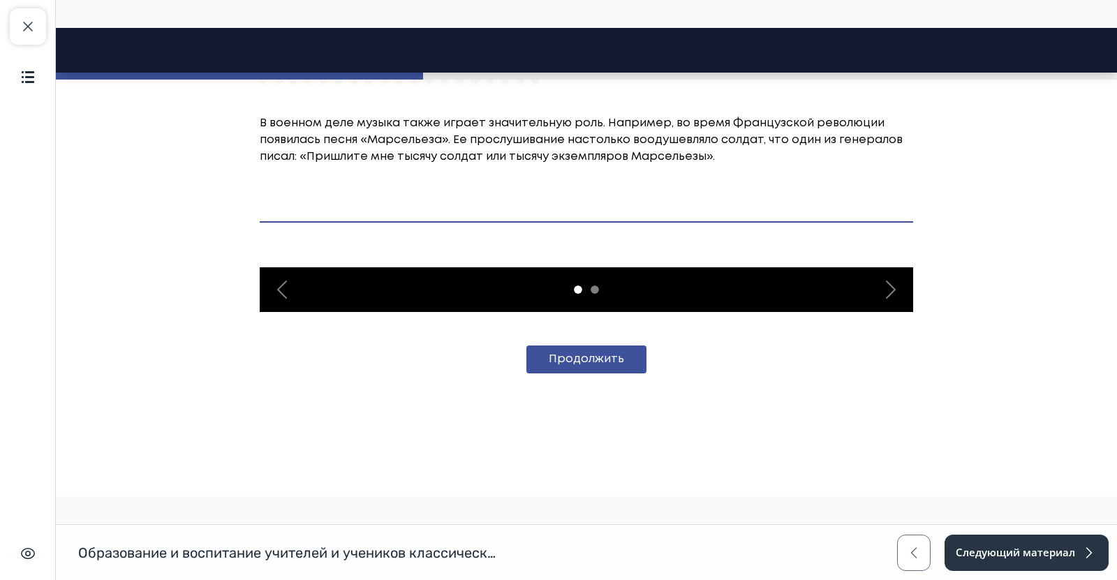
scroll to position [1142, 0]
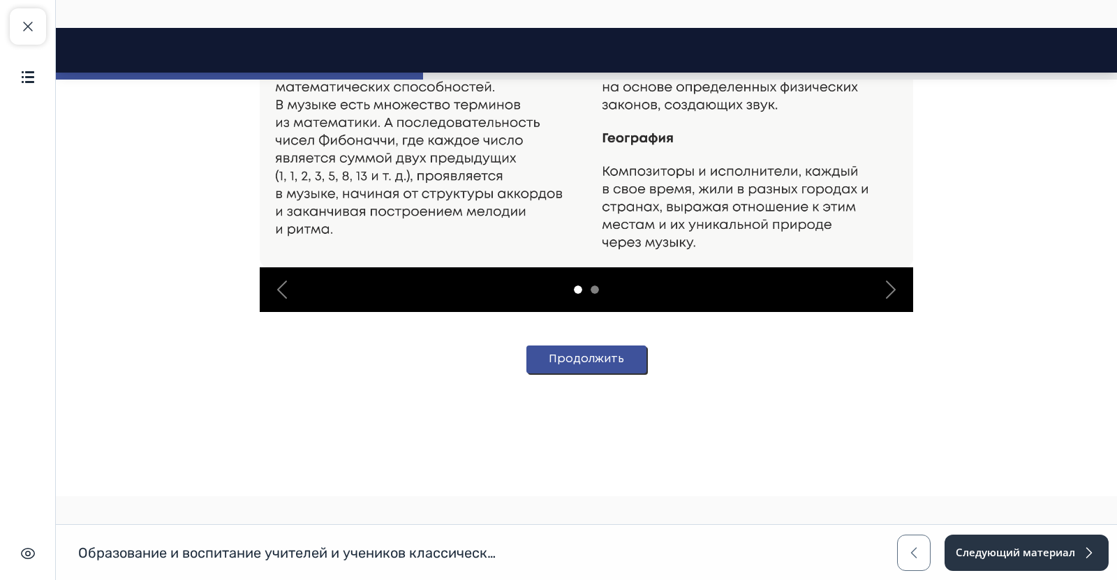
click at [575, 367] on button "Продолжить" at bounding box center [587, 360] width 120 height 28
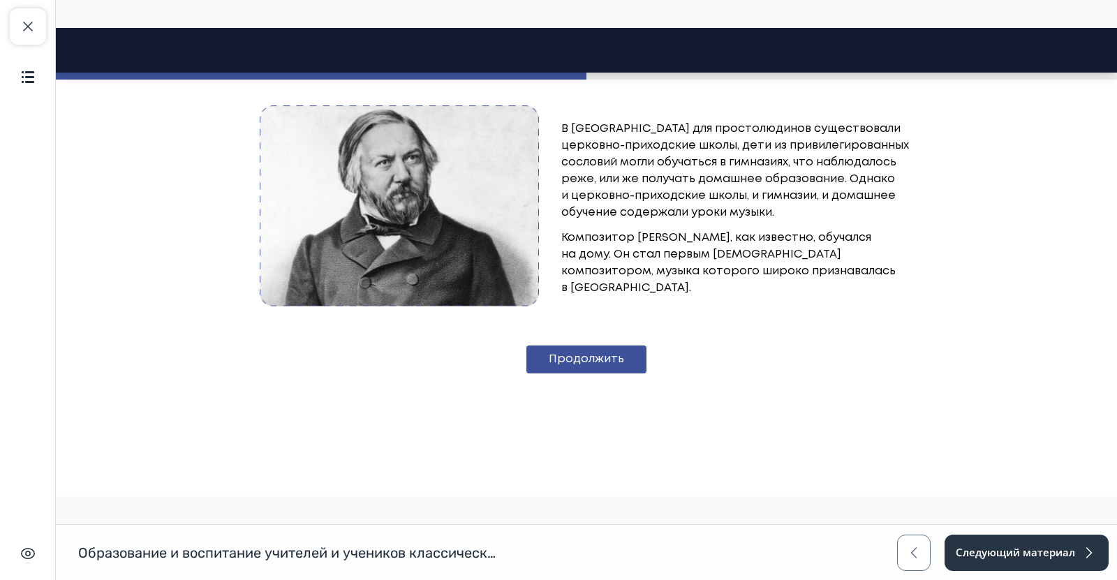
click at [575, 367] on button "Продолжить" at bounding box center [587, 360] width 120 height 28
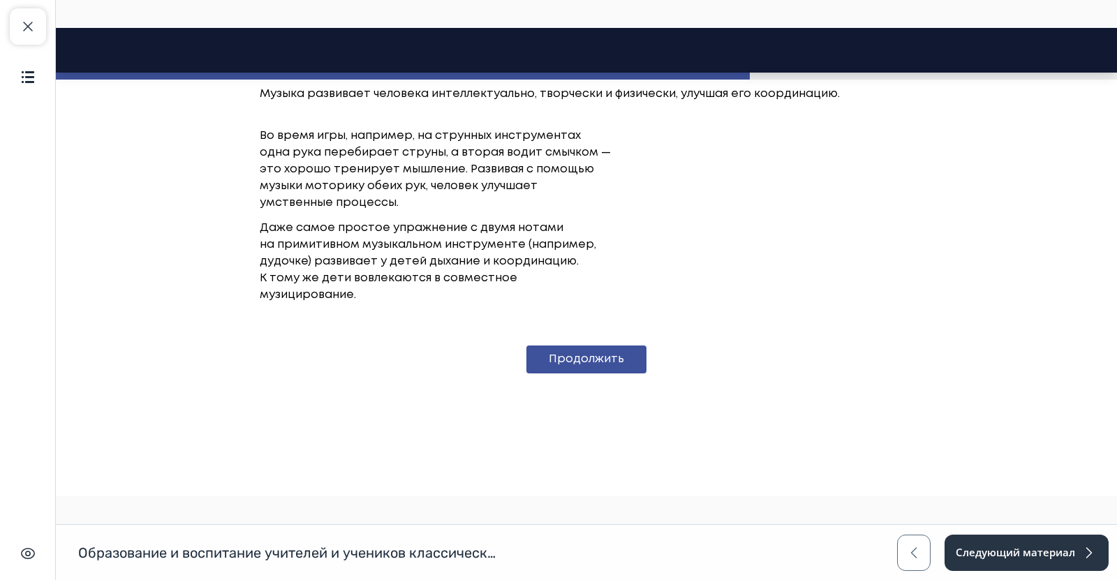
scroll to position [2307, 0]
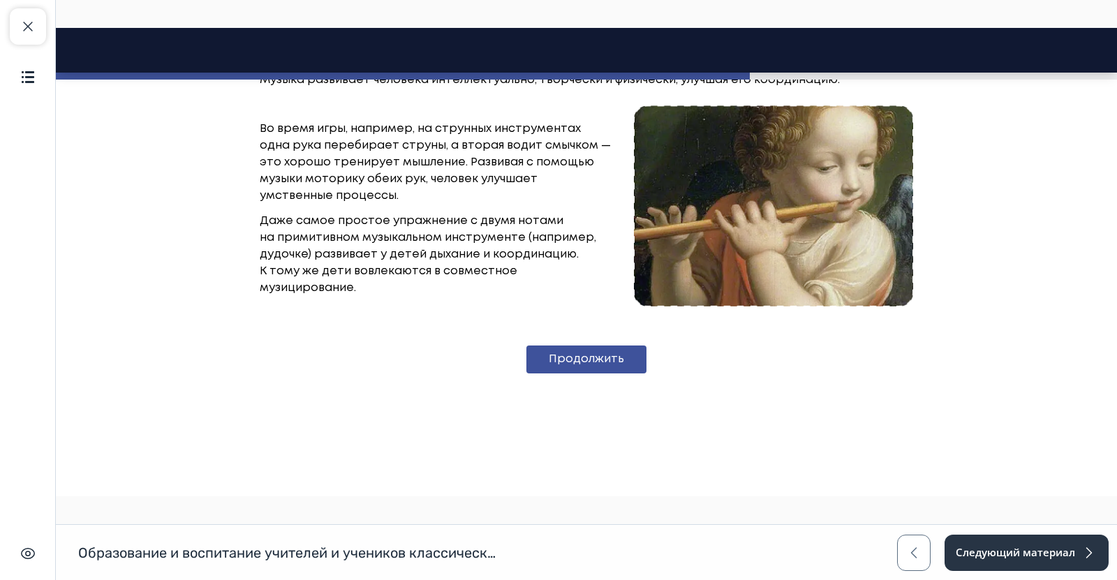
click at [726, 252] on img at bounding box center [773, 205] width 279 height 201
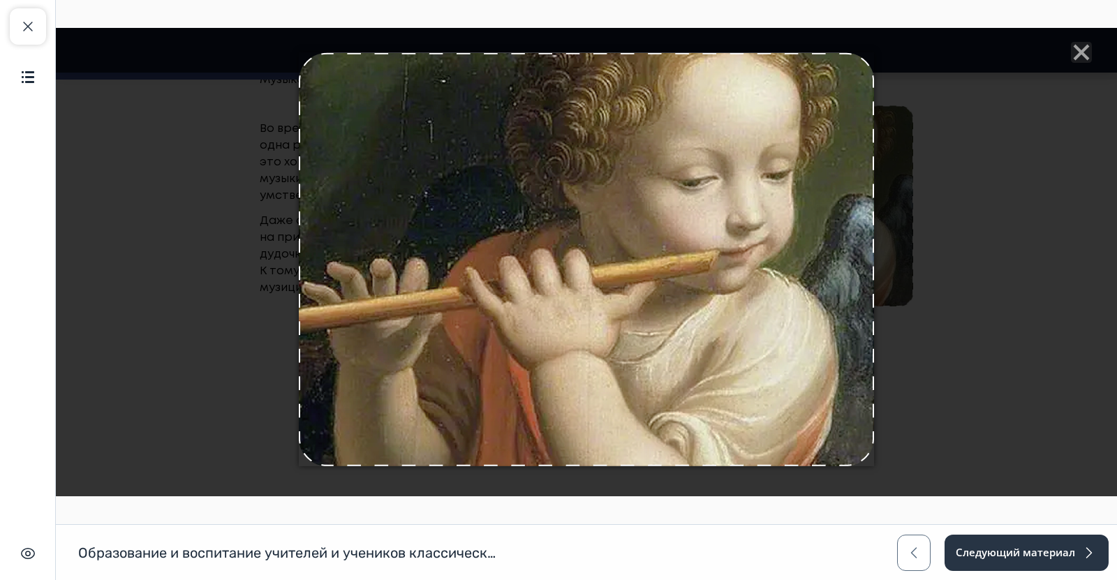
click at [962, 318] on div at bounding box center [586, 262] width 1061 height 469
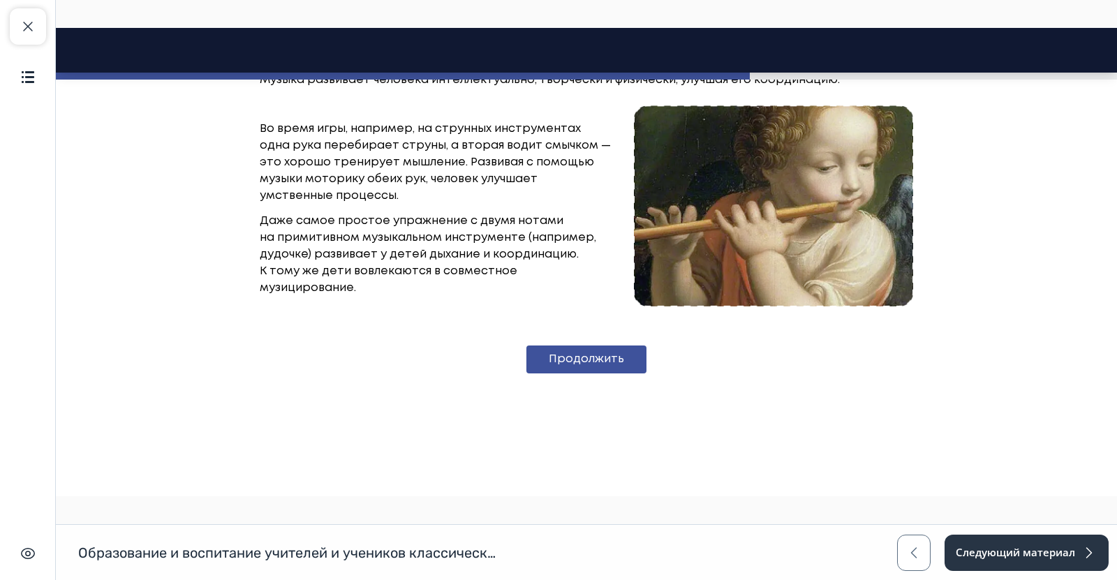
scroll to position [2365, 0]
click at [541, 362] on button "Продолжить" at bounding box center [587, 360] width 120 height 28
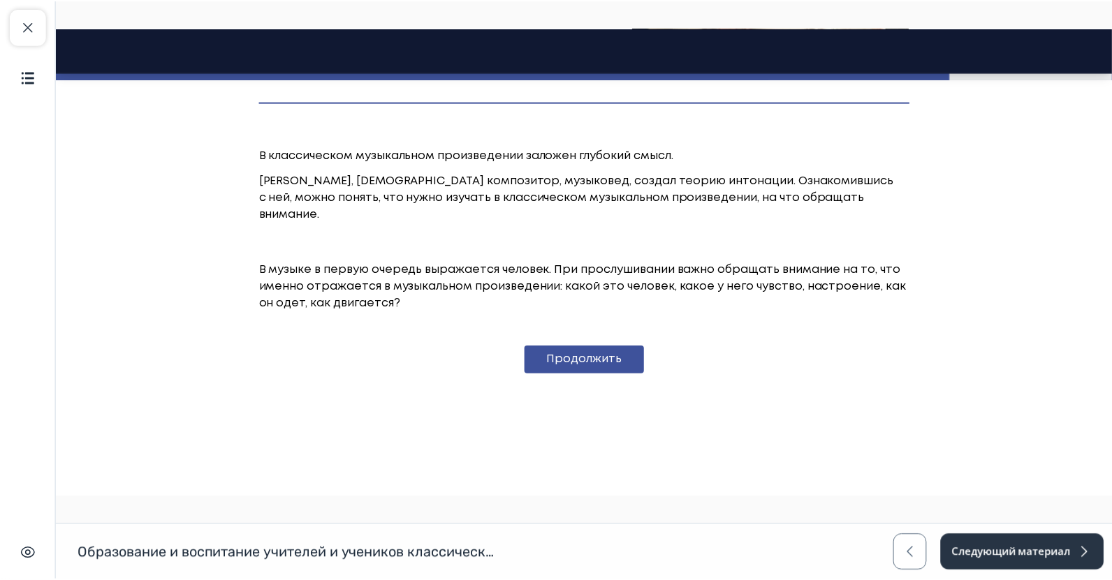
scroll to position [3018, 0]
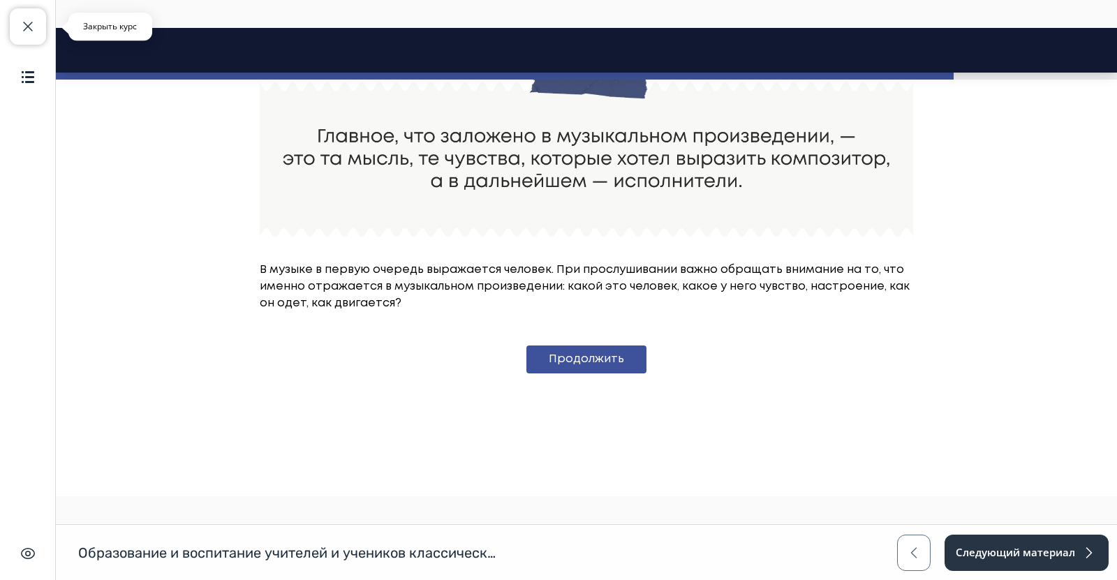
click at [24, 20] on span "button" at bounding box center [28, 26] width 17 height 17
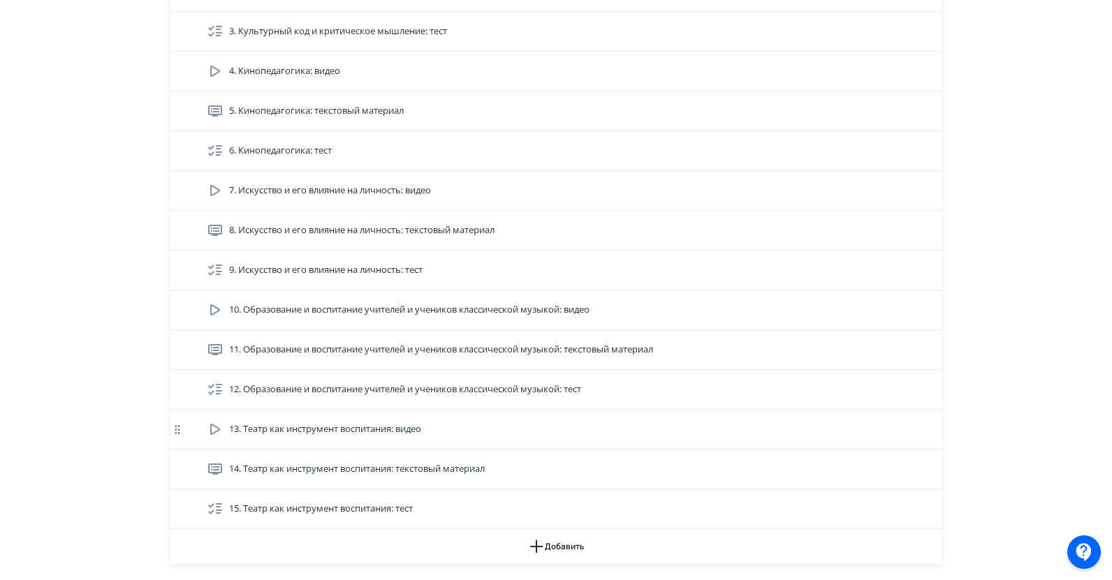
scroll to position [978, 0]
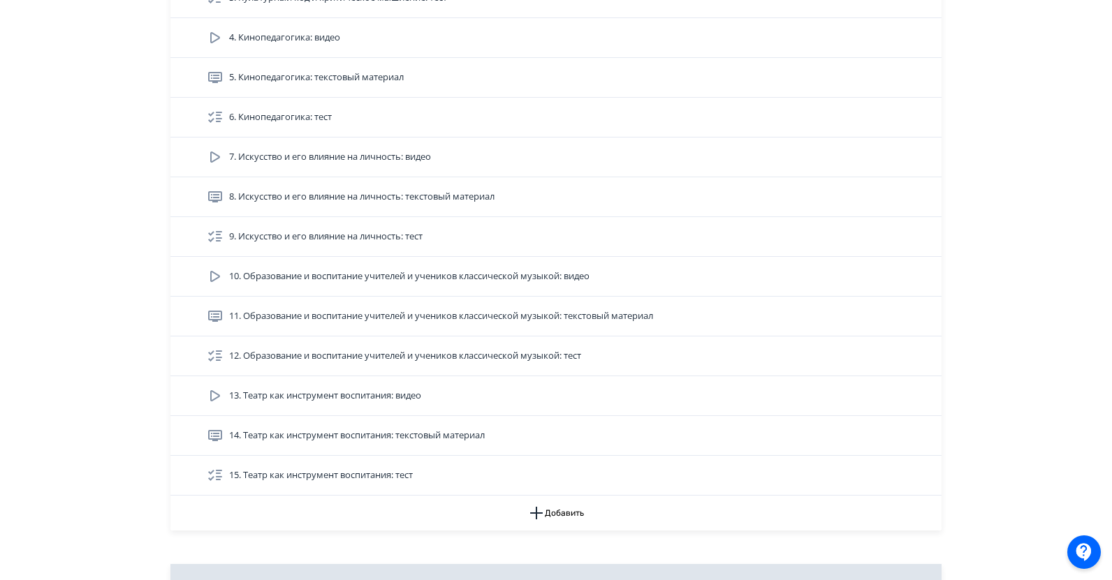
click at [344, 439] on span "14. Театр как инструмент воспитания: текстовый материал" at bounding box center [357, 436] width 256 height 14
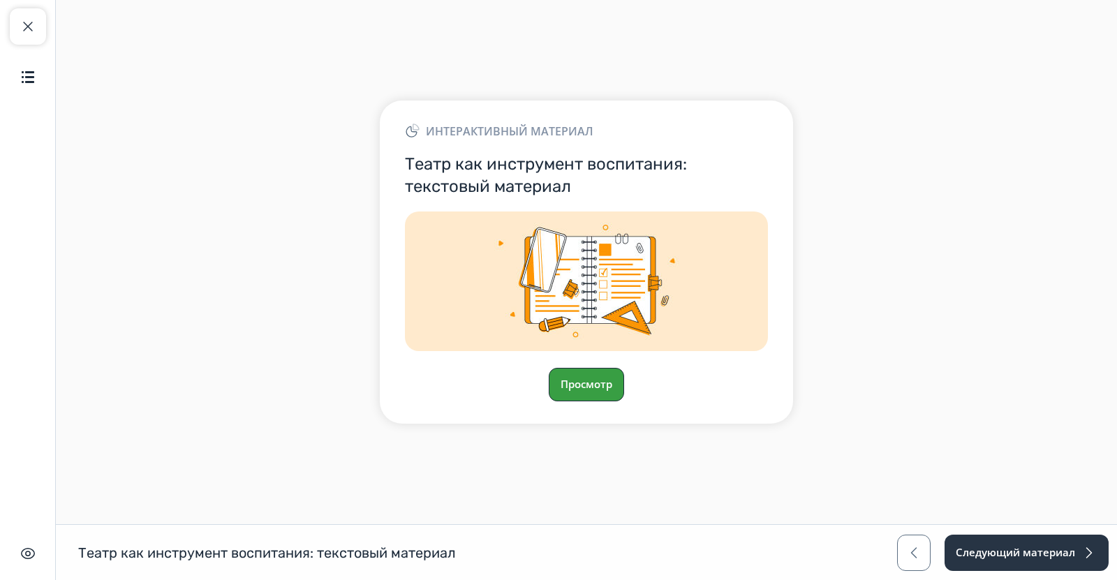
click at [553, 381] on button "Просмотр" at bounding box center [586, 385] width 75 height 34
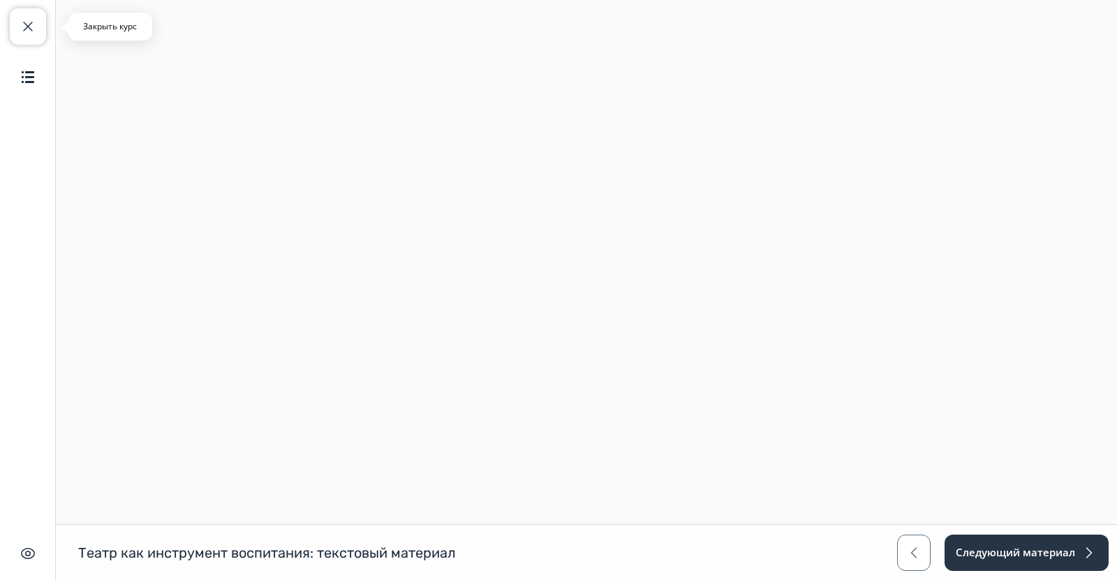
click at [30, 36] on button "Закрыть курс" at bounding box center [28, 26] width 36 height 36
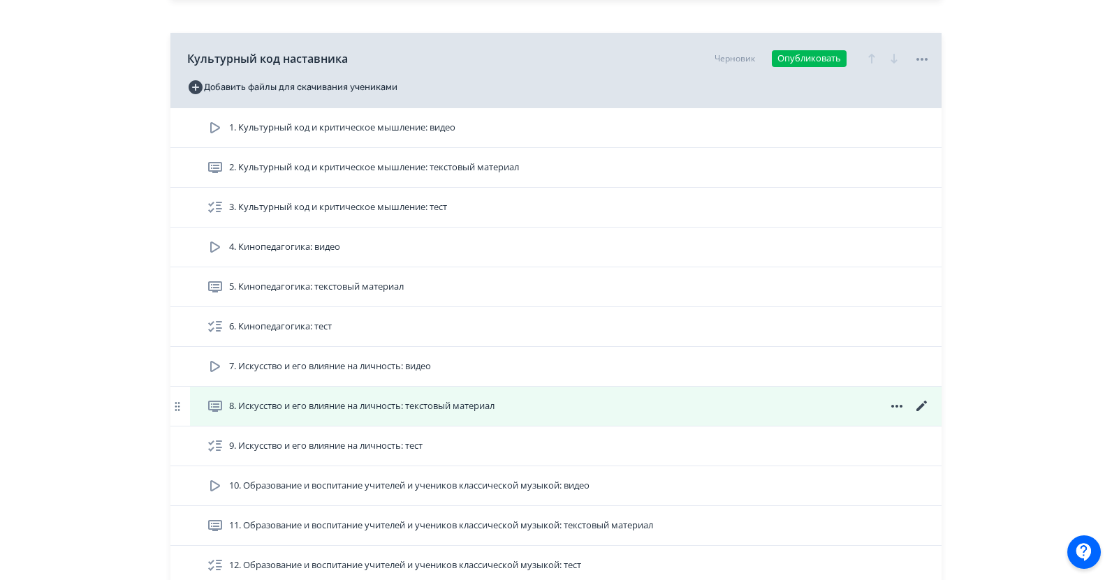
scroll to position [1117, 0]
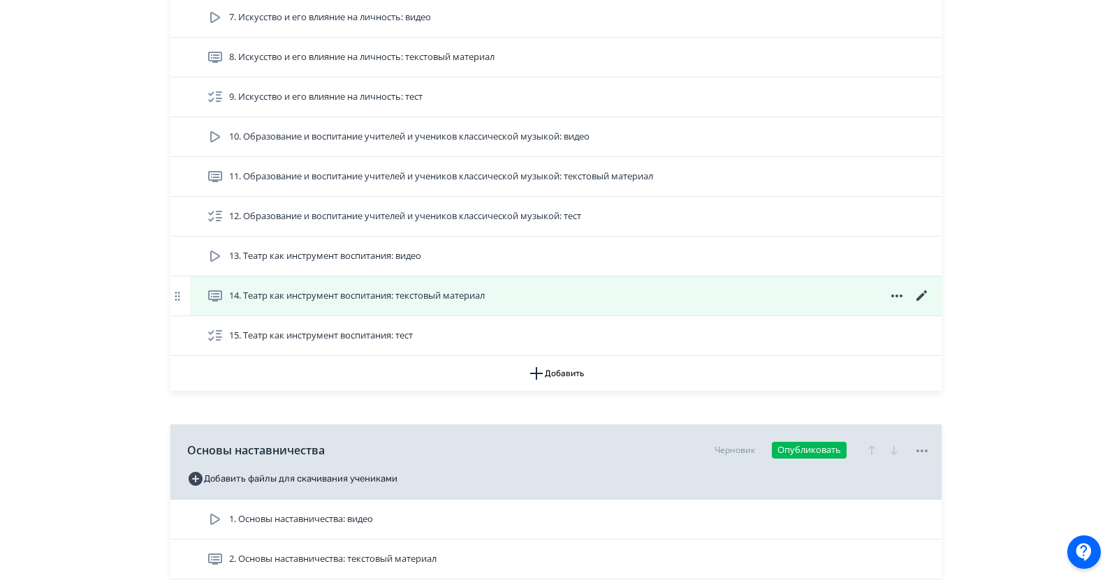
click at [920, 295] on icon at bounding box center [921, 296] width 17 height 17
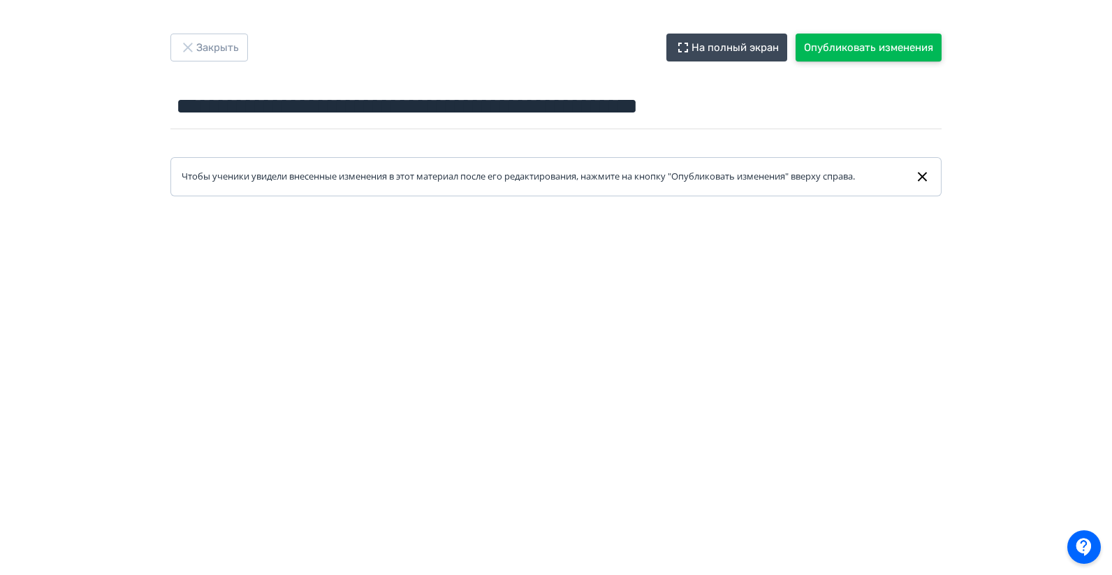
click at [858, 49] on button "Опубликовать изменения" at bounding box center [868, 48] width 146 height 28
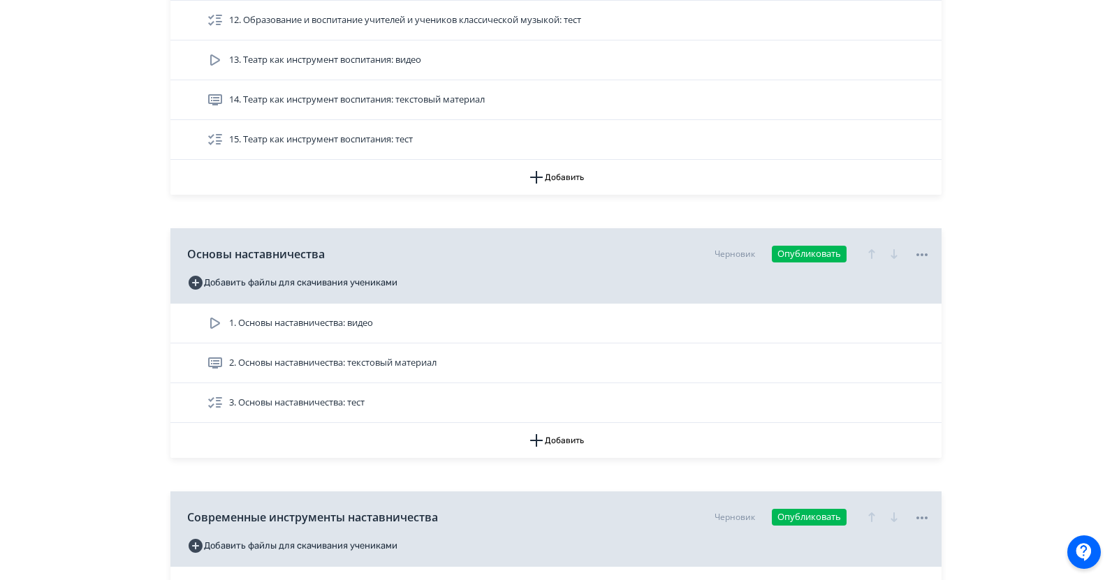
scroll to position [1327, 0]
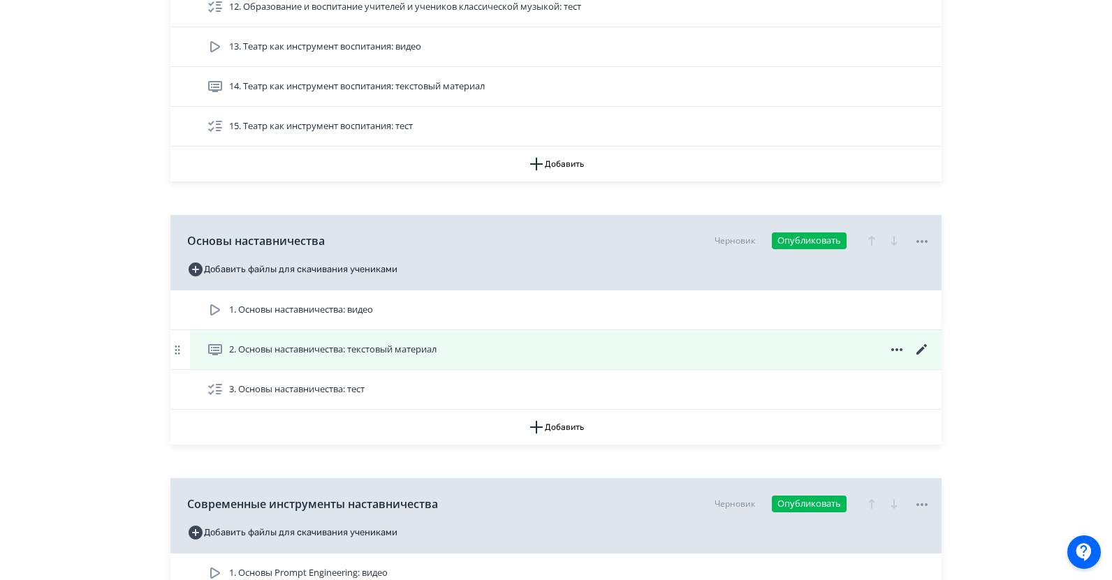
click at [359, 361] on div "2. Основы наставничества: текстовый материал" at bounding box center [565, 349] width 751 height 39
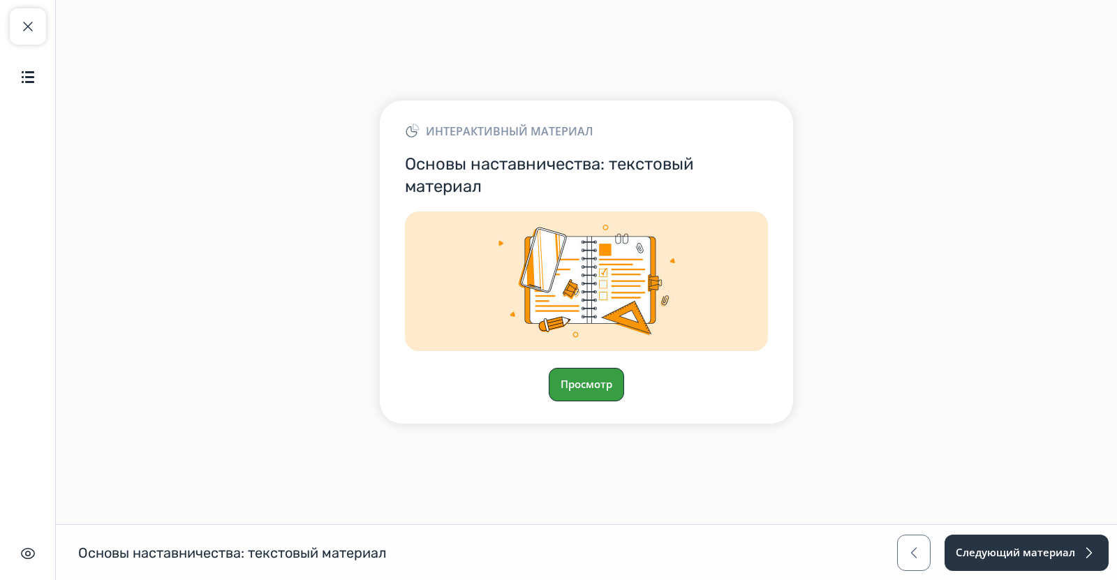
click at [608, 378] on button "Просмотр" at bounding box center [586, 385] width 75 height 34
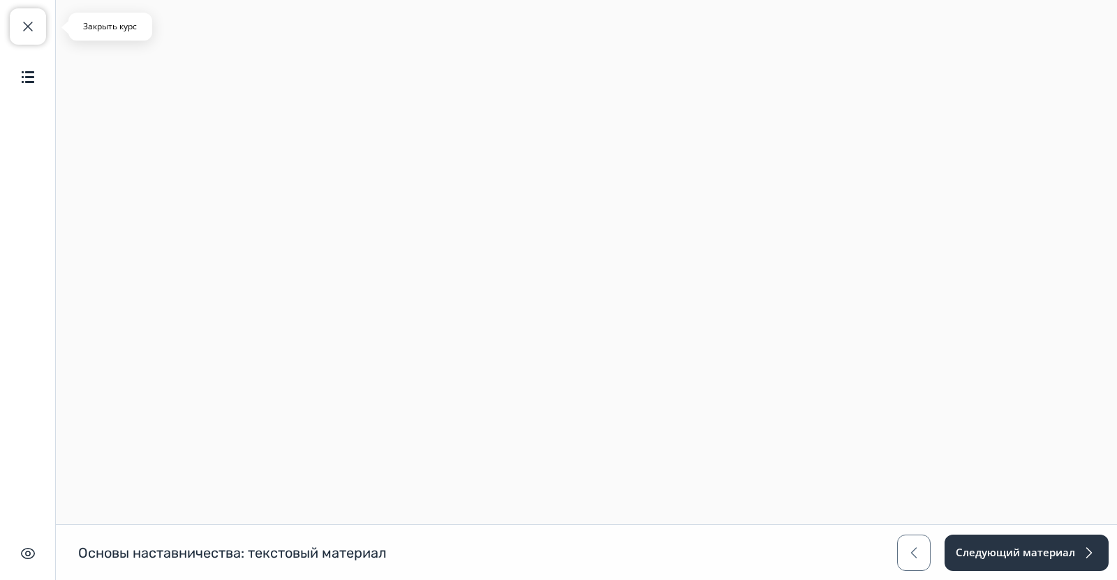
click at [27, 28] on span "button" at bounding box center [28, 26] width 17 height 17
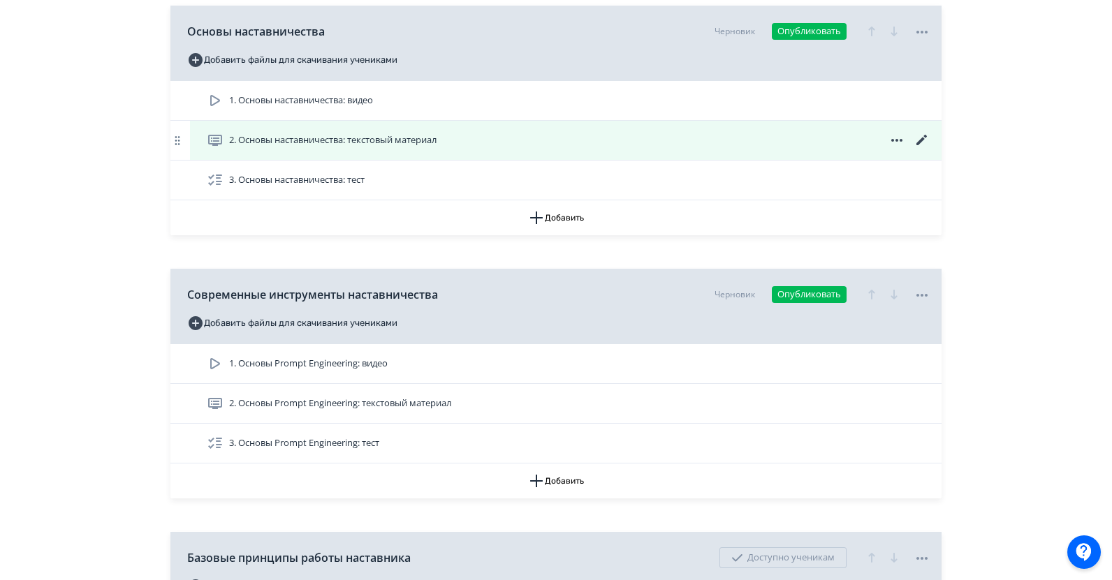
scroll to position [1327, 0]
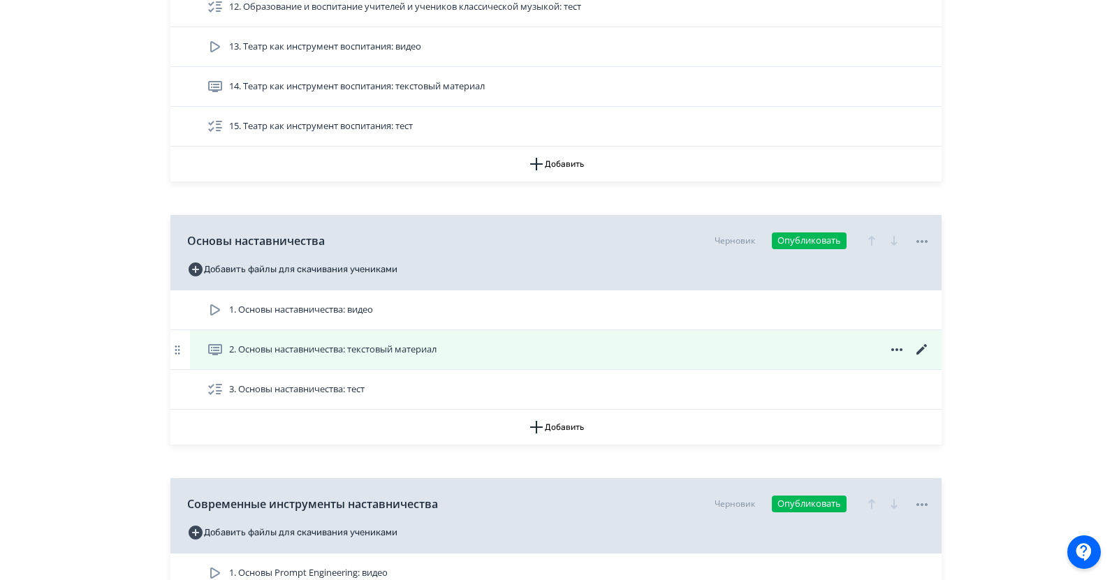
click at [919, 353] on icon at bounding box center [921, 349] width 10 height 10
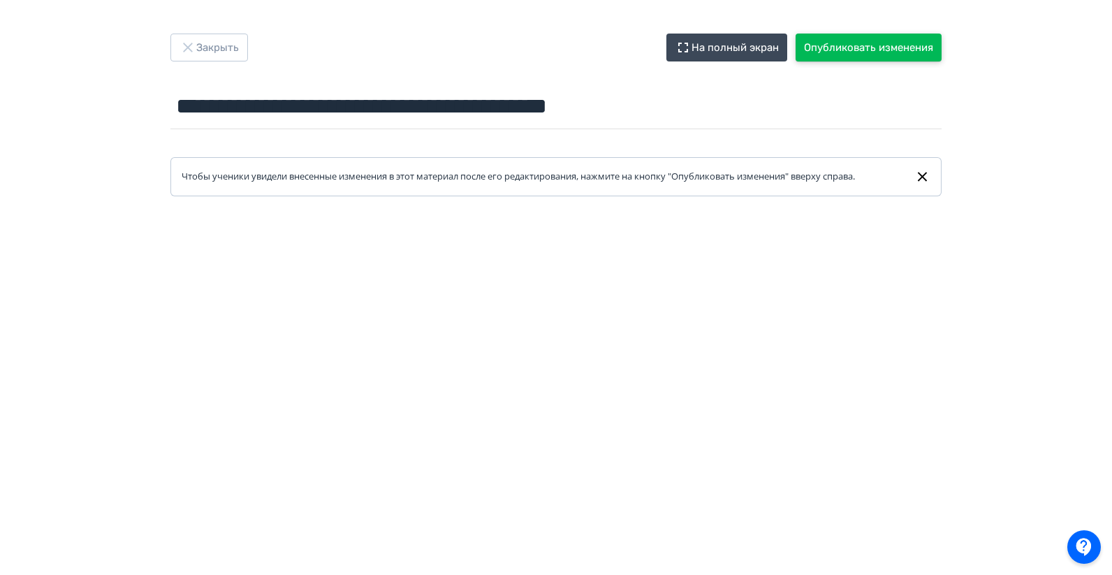
click at [854, 38] on button "Опубликовать изменения" at bounding box center [868, 48] width 146 height 28
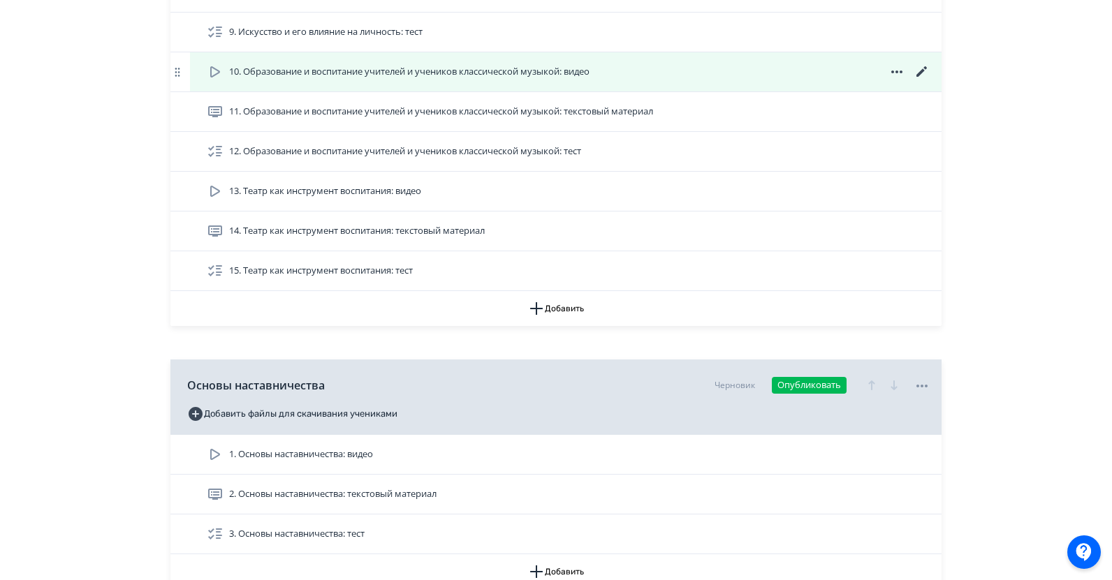
scroll to position [1257, 0]
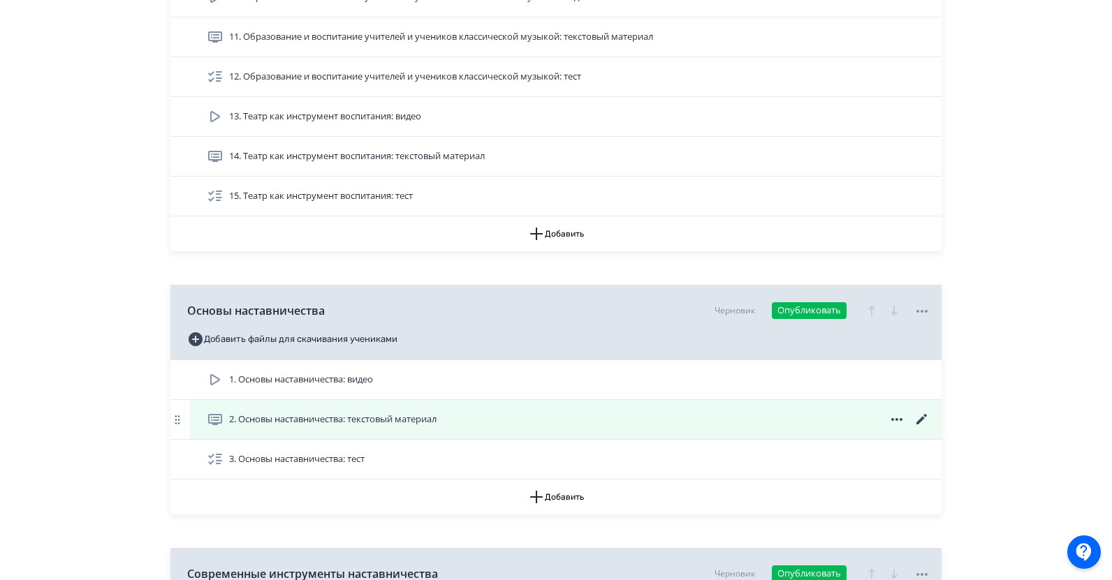
click at [406, 412] on span "2. Основы наставничества: текстовый материал" at bounding box center [324, 419] width 235 height 17
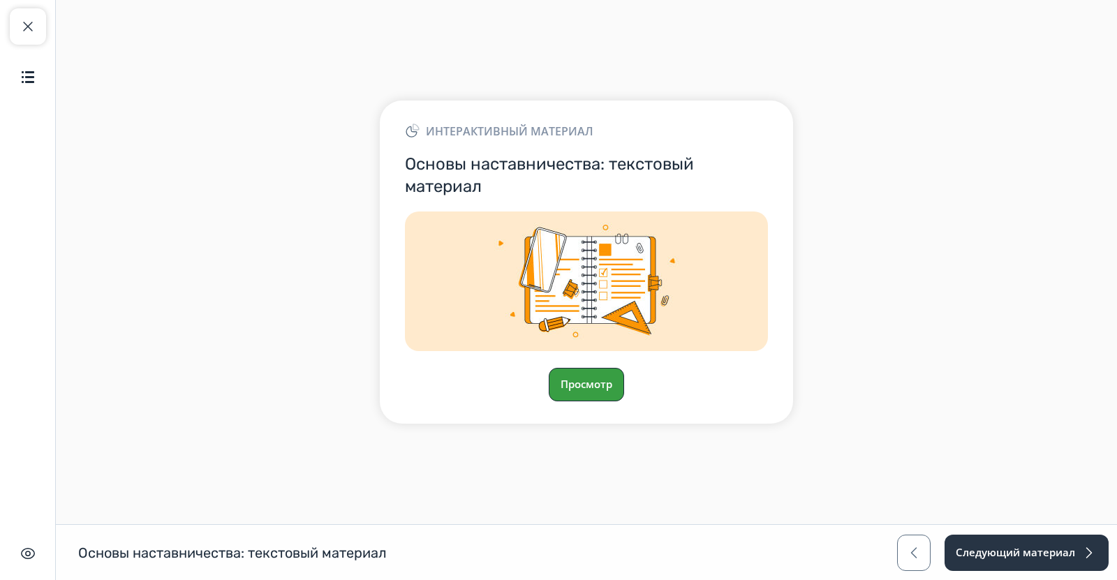
click at [581, 385] on button "Просмотр" at bounding box center [586, 385] width 75 height 34
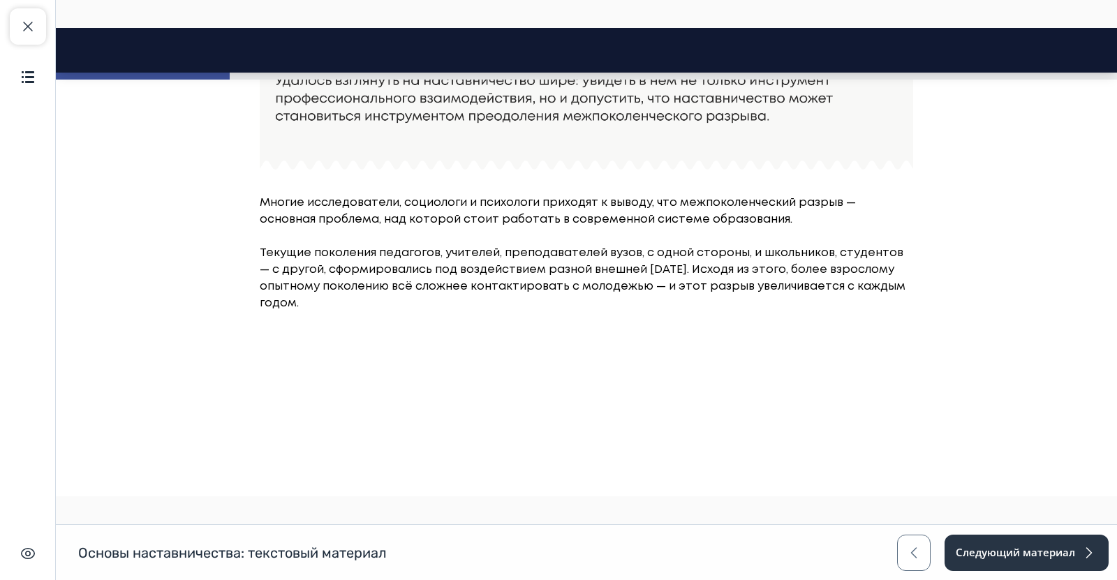
scroll to position [811, 0]
click at [589, 357] on button "Продолжить" at bounding box center [587, 360] width 120 height 28
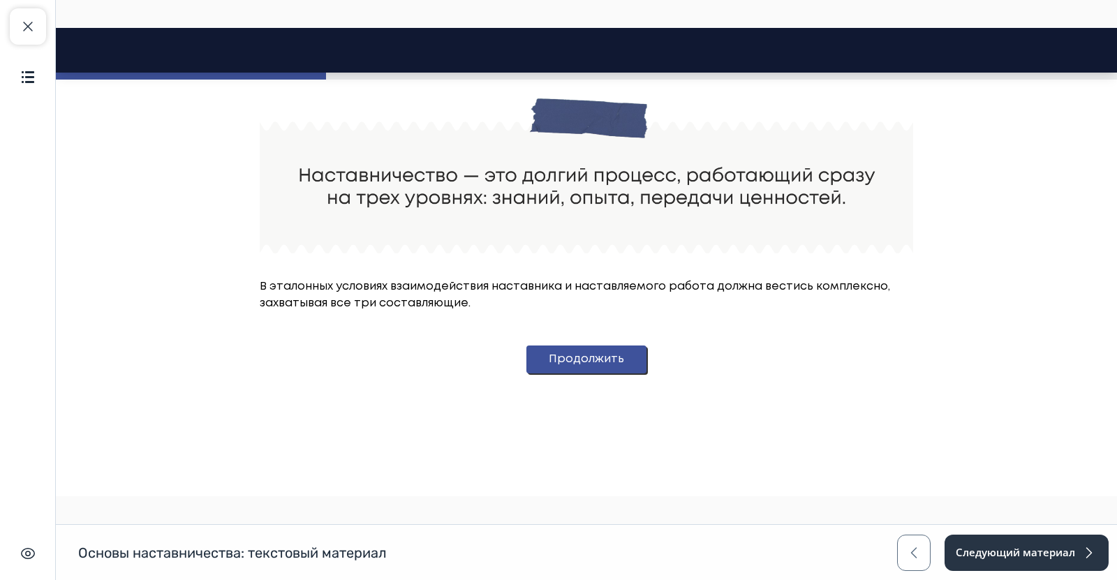
click at [592, 369] on button "Продолжить" at bounding box center [587, 360] width 120 height 28
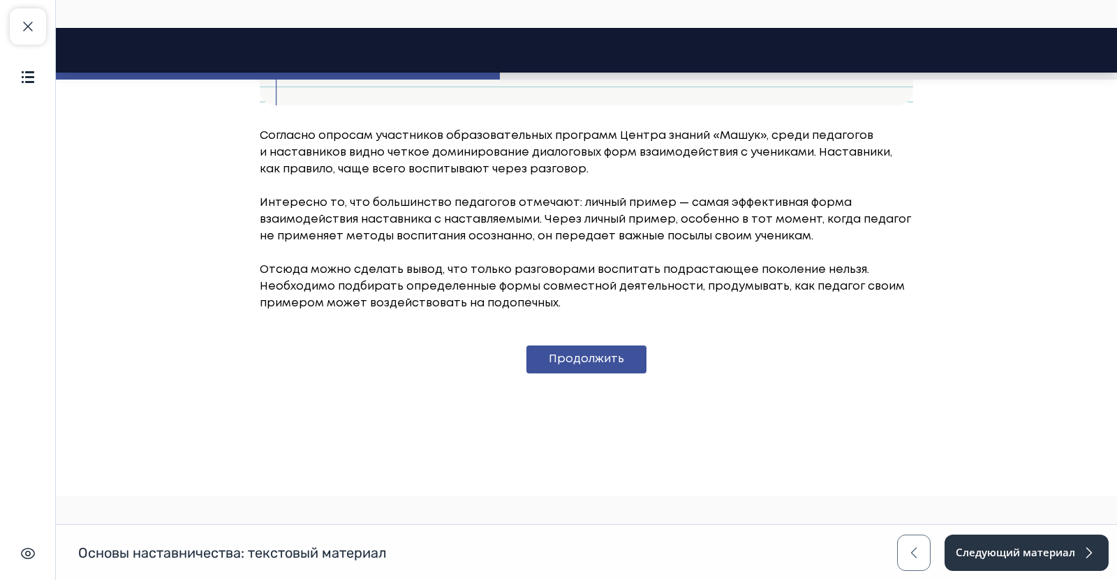
click at [591, 370] on button "Продолжить" at bounding box center [587, 360] width 120 height 28
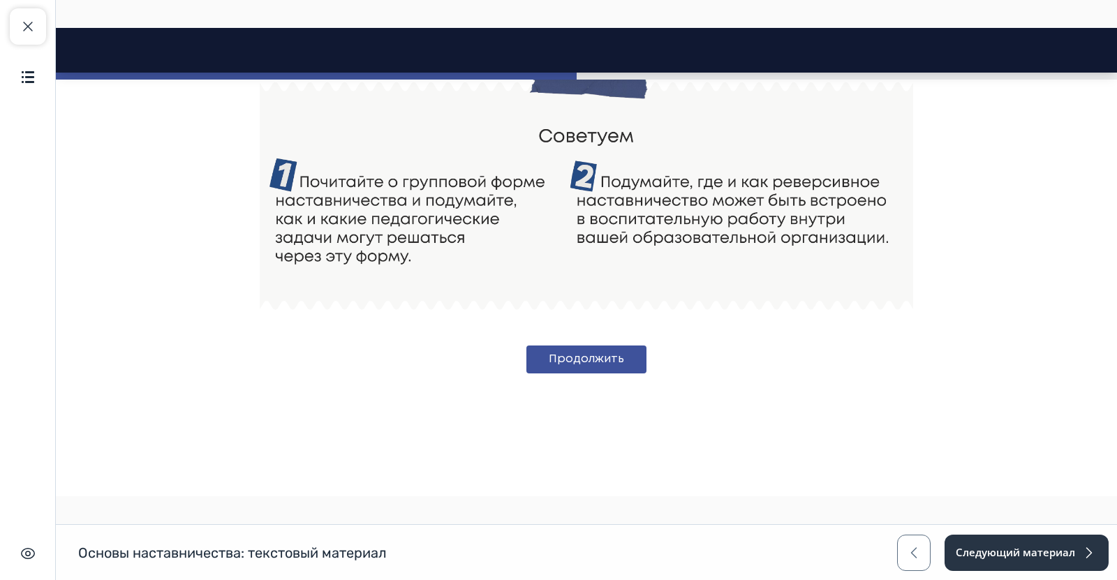
click at [591, 370] on button "Продолжить" at bounding box center [587, 360] width 120 height 28
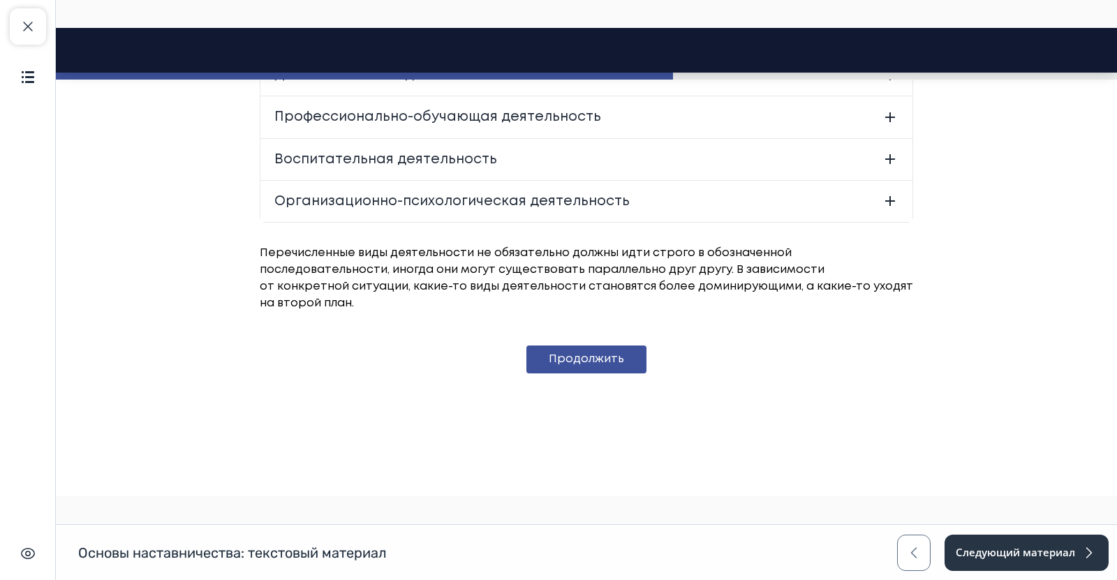
click at [591, 370] on button "Продолжить" at bounding box center [587, 360] width 120 height 28
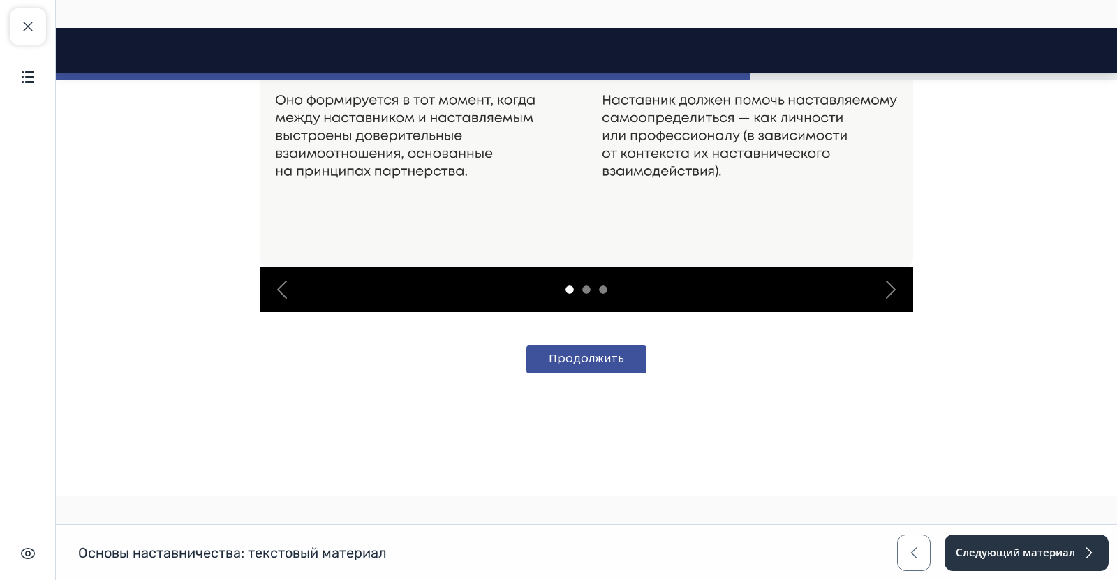
click at [591, 370] on button "Продолжить" at bounding box center [587, 360] width 120 height 28
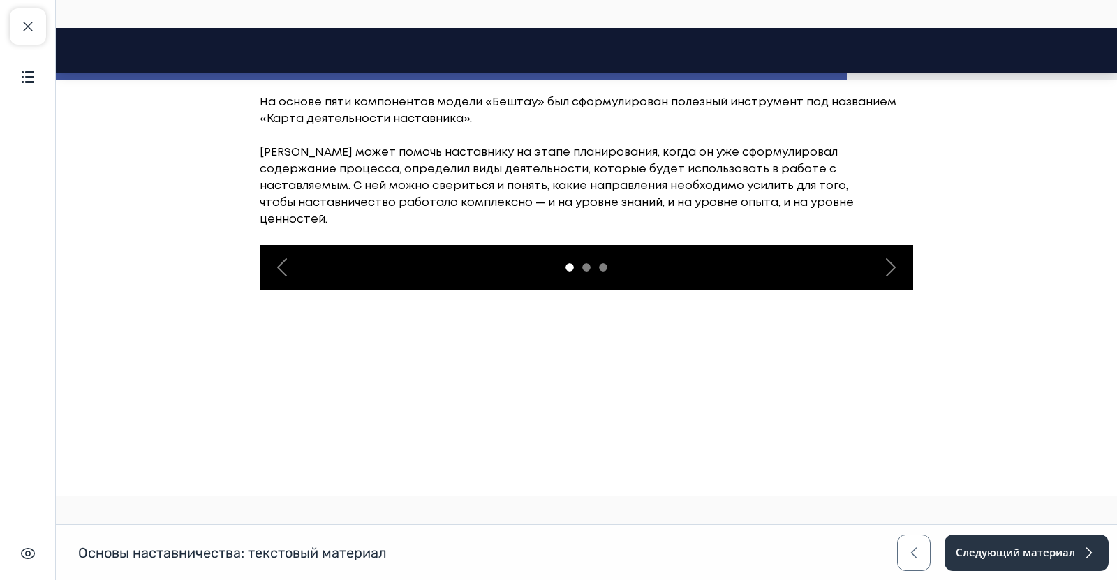
scroll to position [4982, 0]
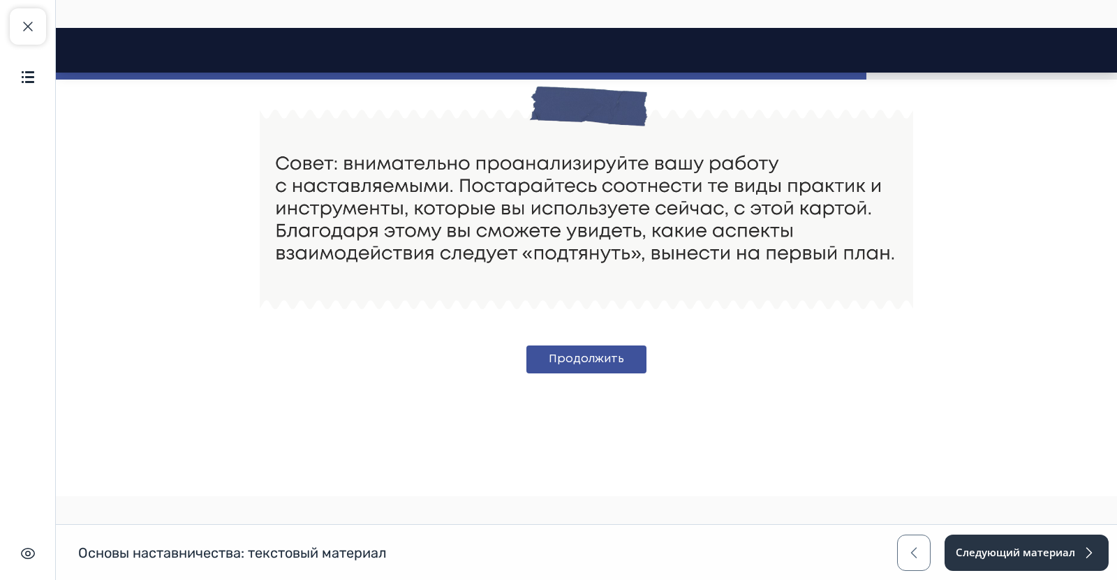
click at [591, 370] on button "Продолжить" at bounding box center [587, 360] width 120 height 28
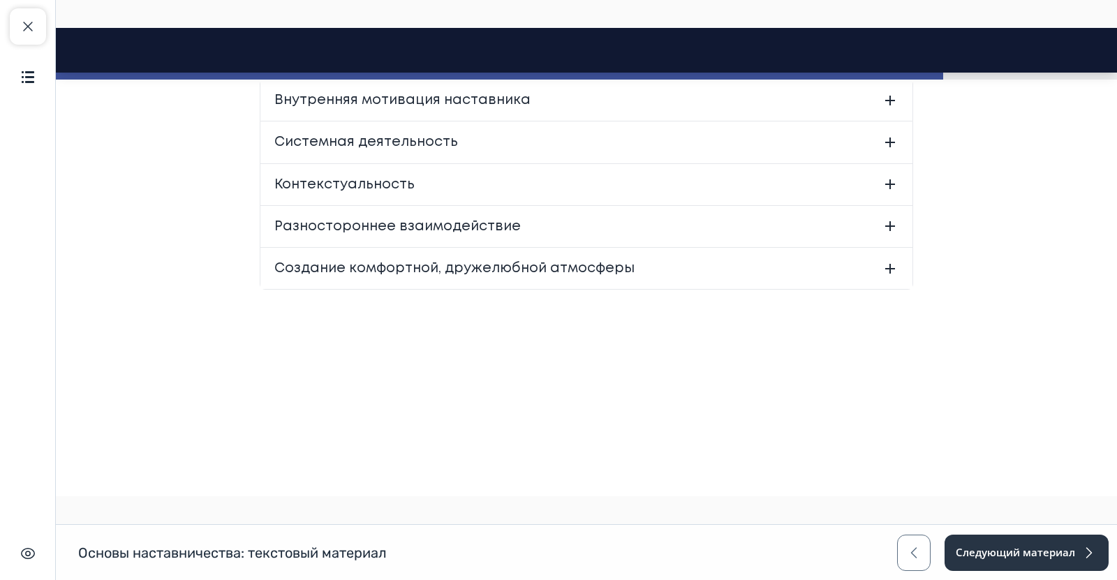
scroll to position [6360, 0]
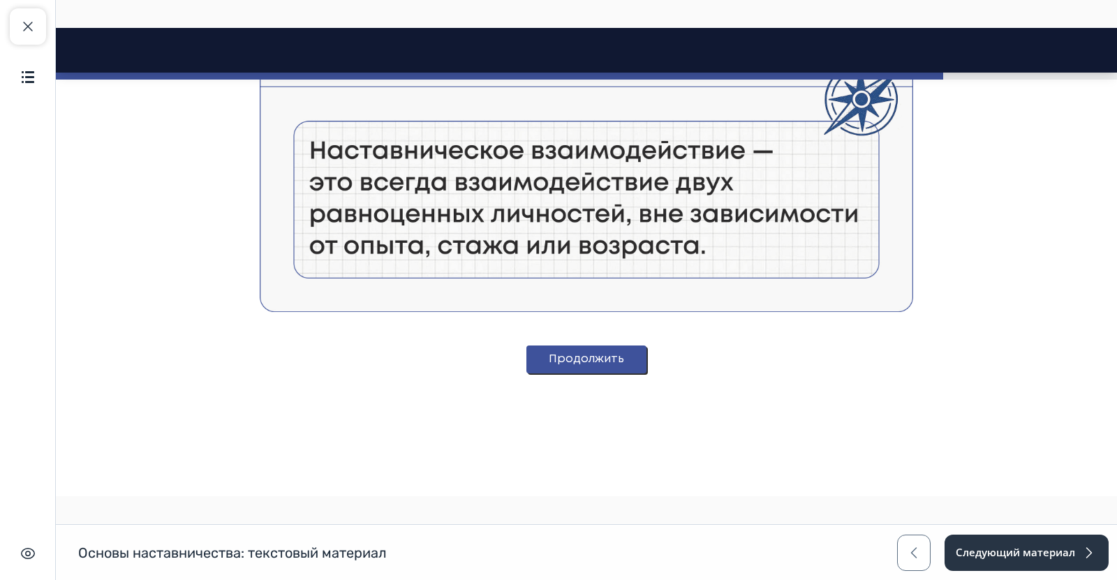
click at [581, 374] on button "Продолжить" at bounding box center [587, 360] width 120 height 28
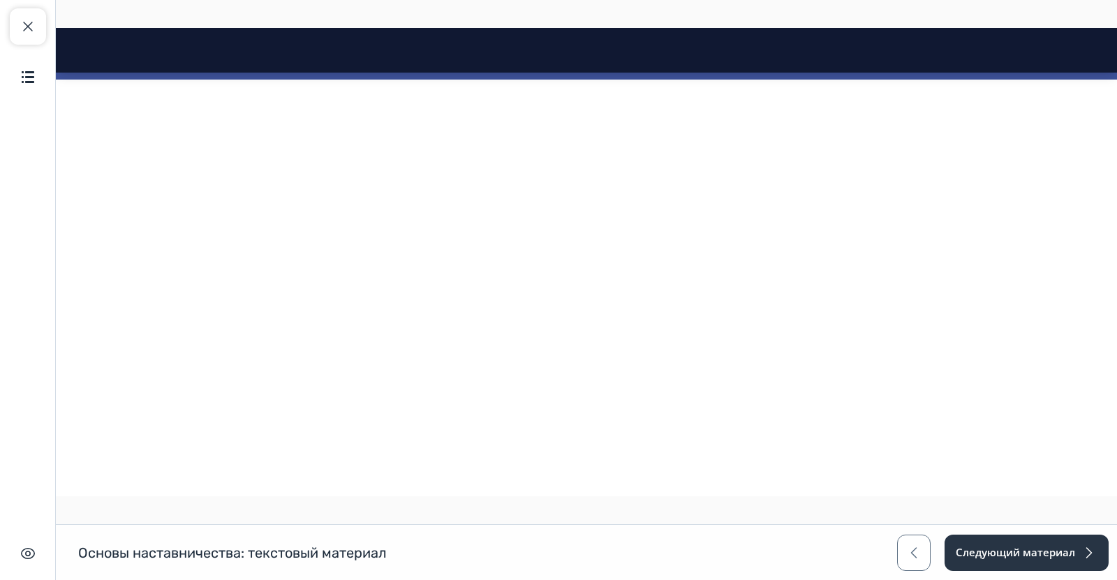
scroll to position [6023, 0]
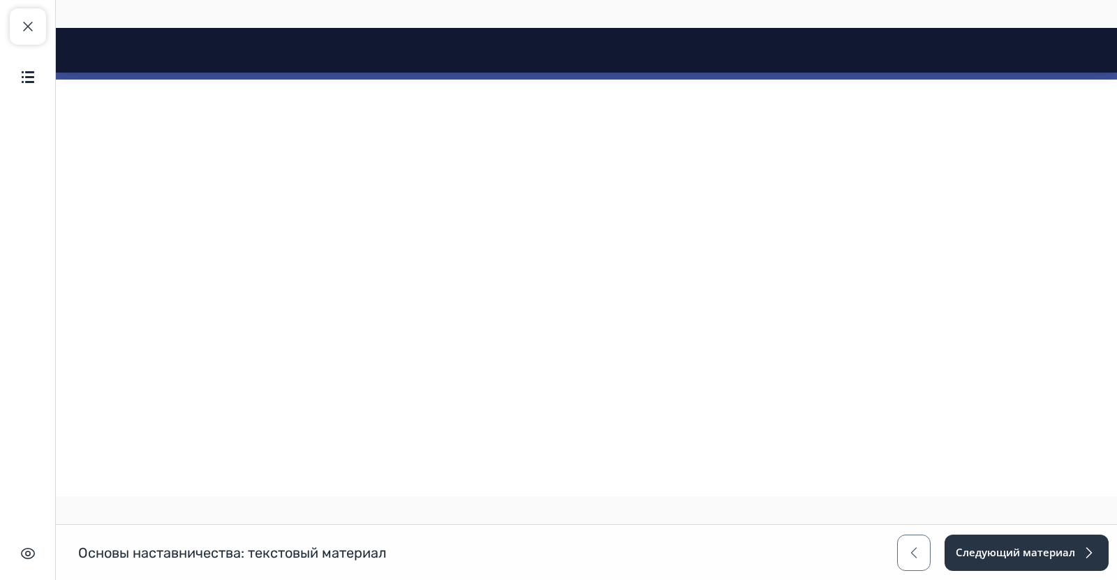
scroll to position [5185, 0]
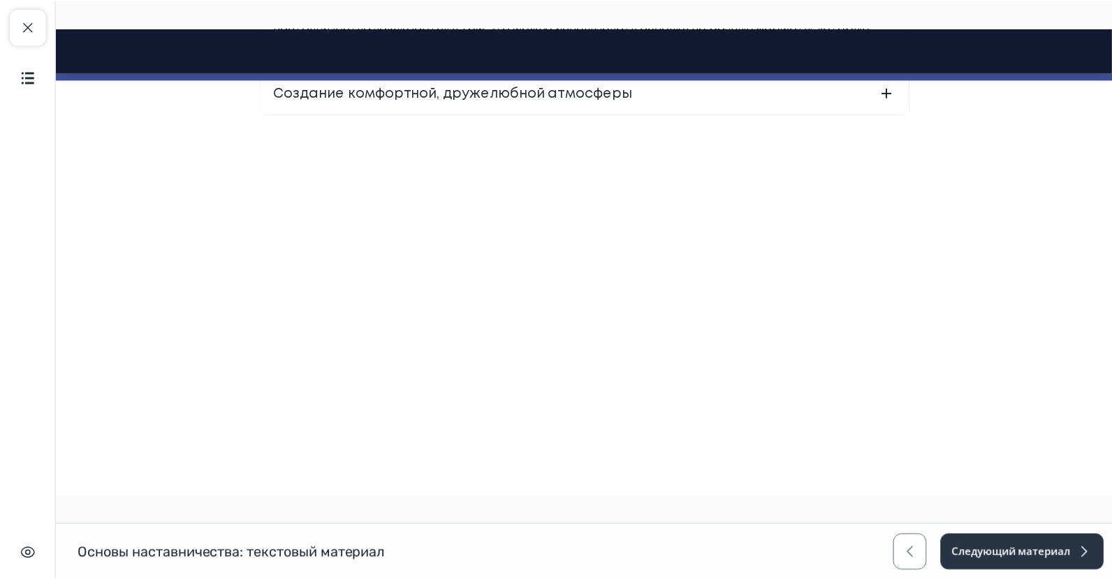
scroll to position [6093, 0]
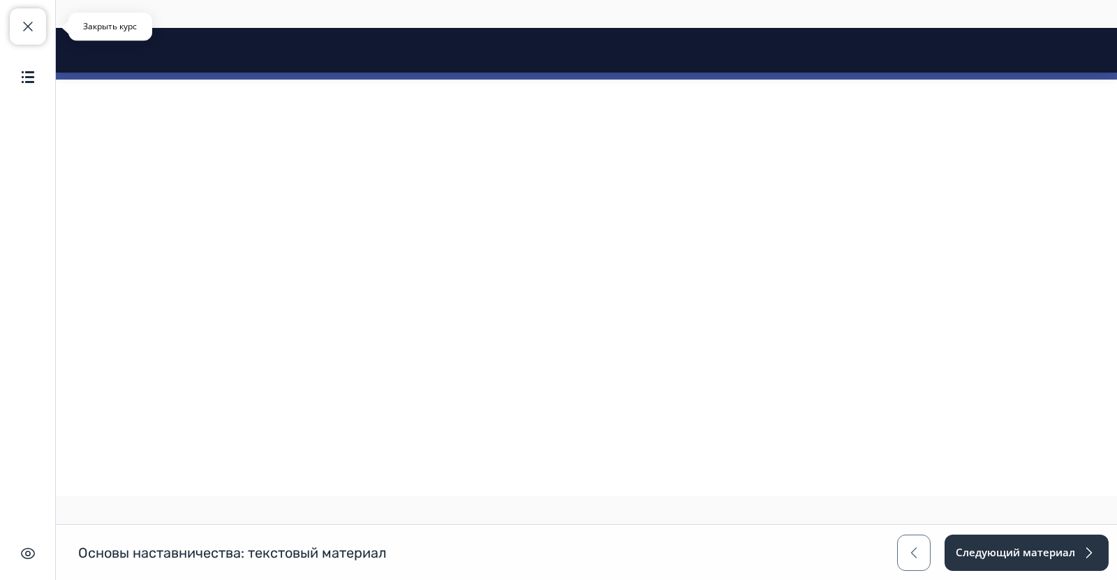
click at [17, 27] on button "Закрыть курс" at bounding box center [28, 26] width 36 height 36
